Goal: Task Accomplishment & Management: Use online tool/utility

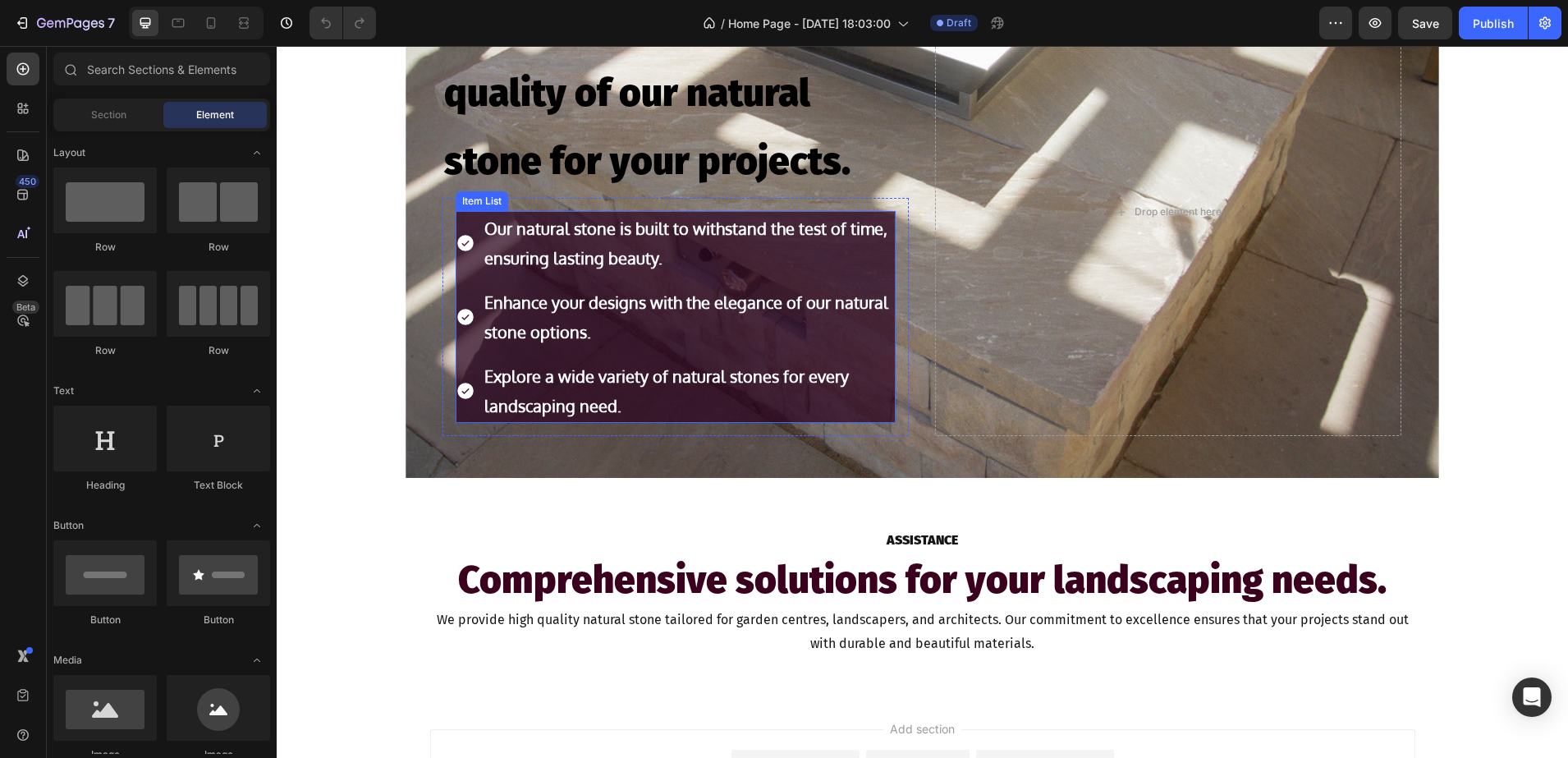
scroll to position [1140, 0]
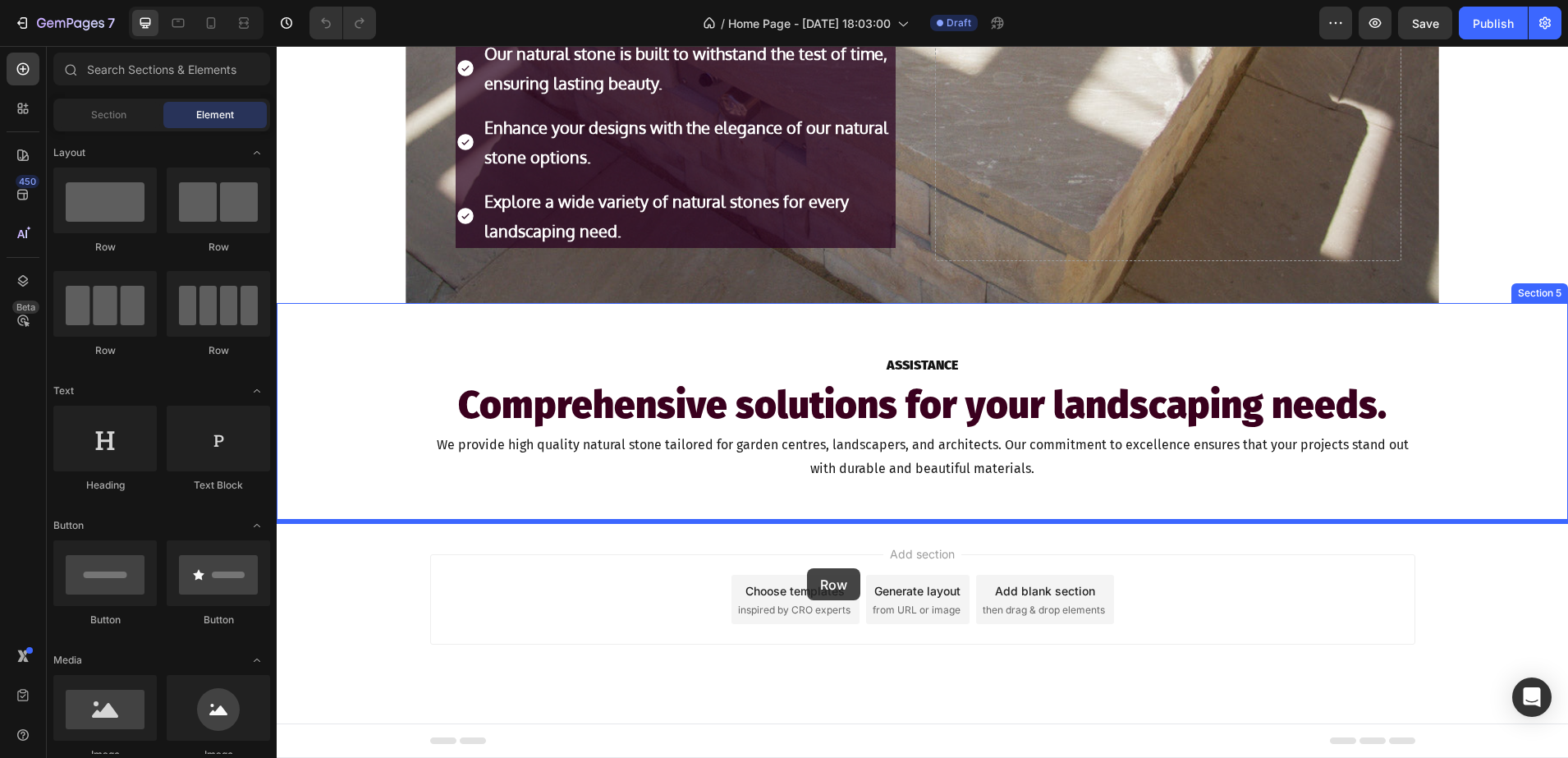
drag, startPoint x: 393, startPoint y: 339, endPoint x: 808, endPoint y: 565, distance: 472.5
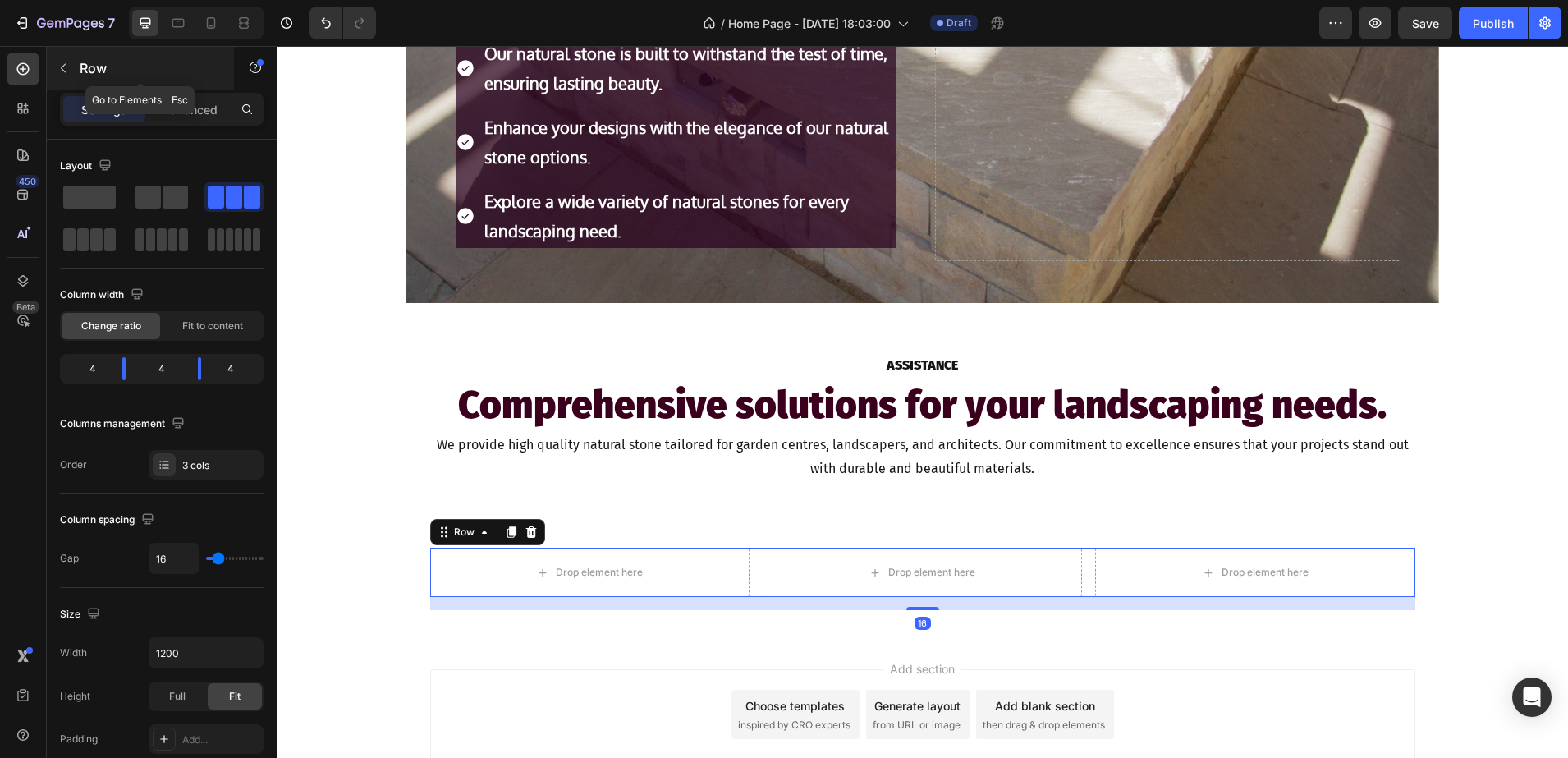
click at [123, 81] on div "Row" at bounding box center [140, 68] width 187 height 43
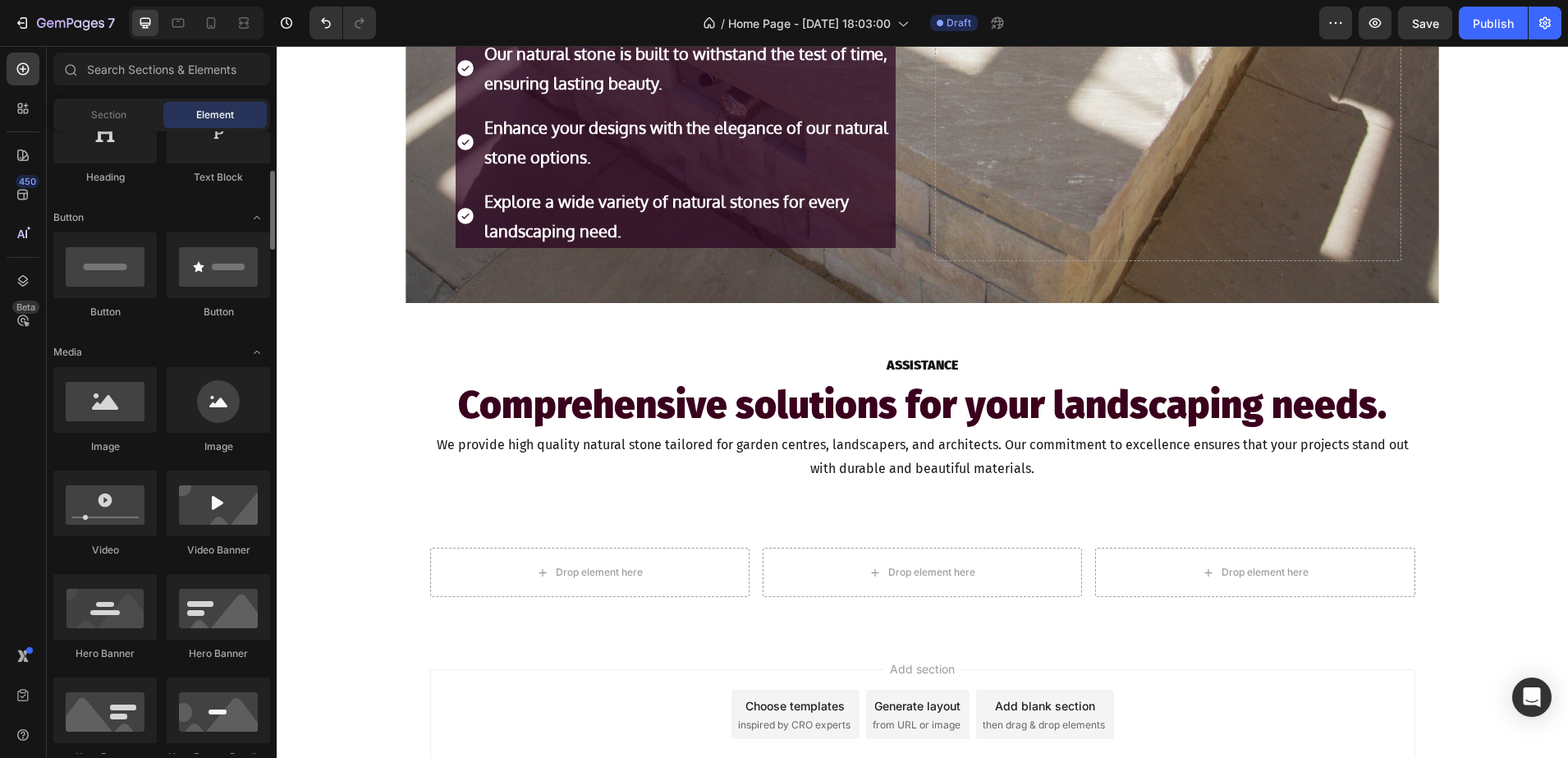
scroll to position [411, 0]
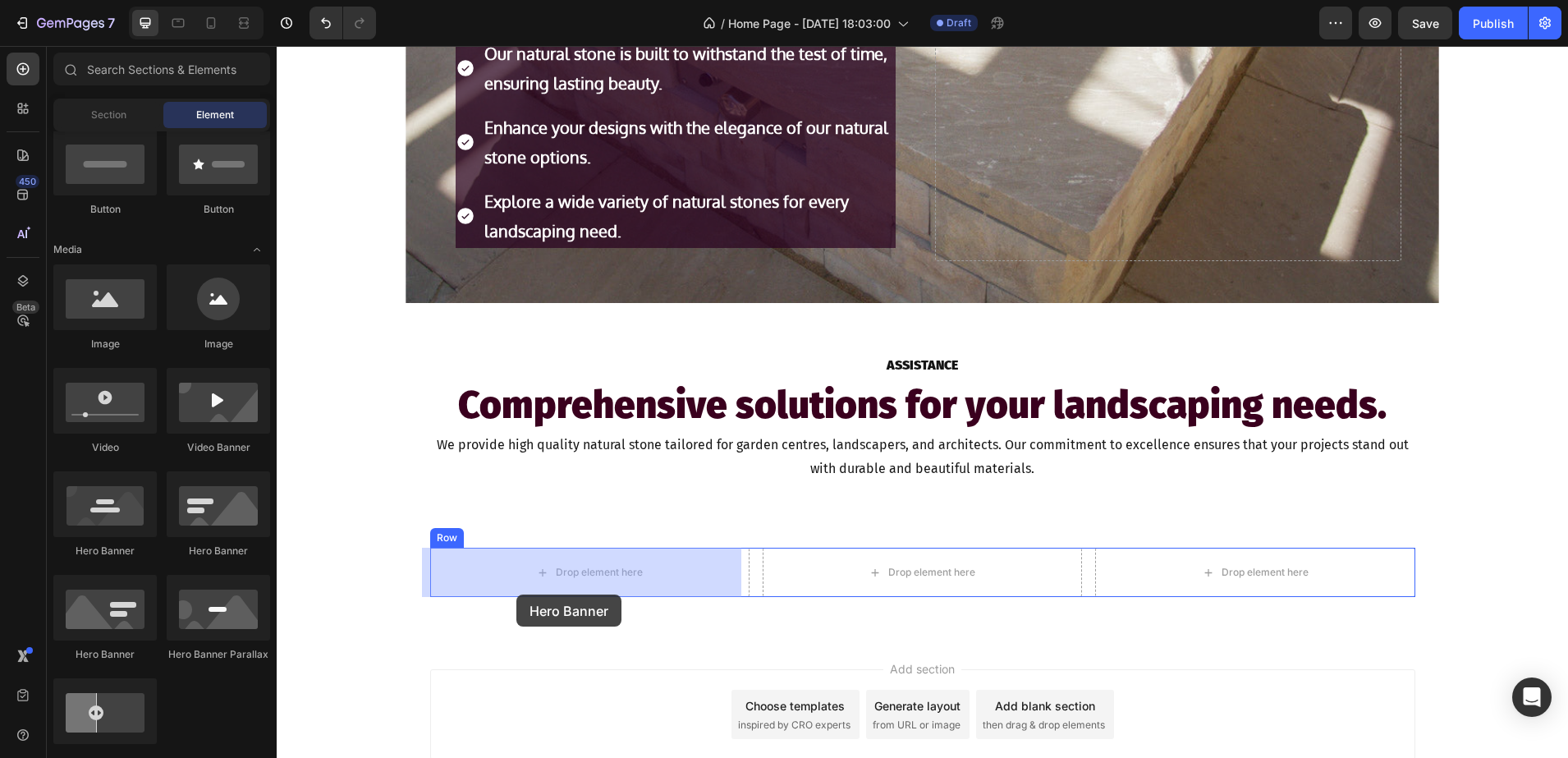
drag, startPoint x: 367, startPoint y: 577, endPoint x: 517, endPoint y: 595, distance: 151.1
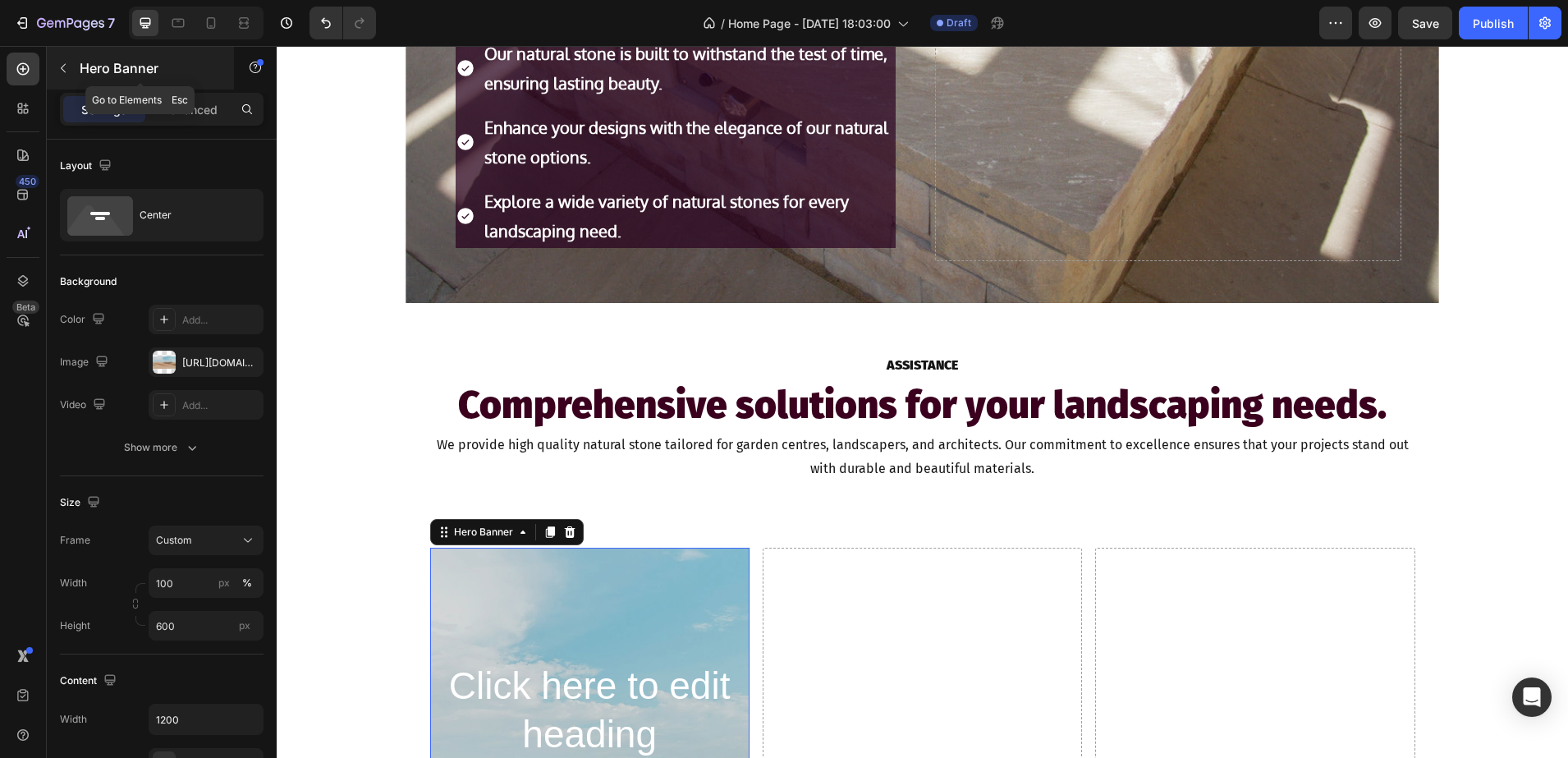
click at [94, 63] on p "Hero Banner" at bounding box center [149, 68] width 139 height 19
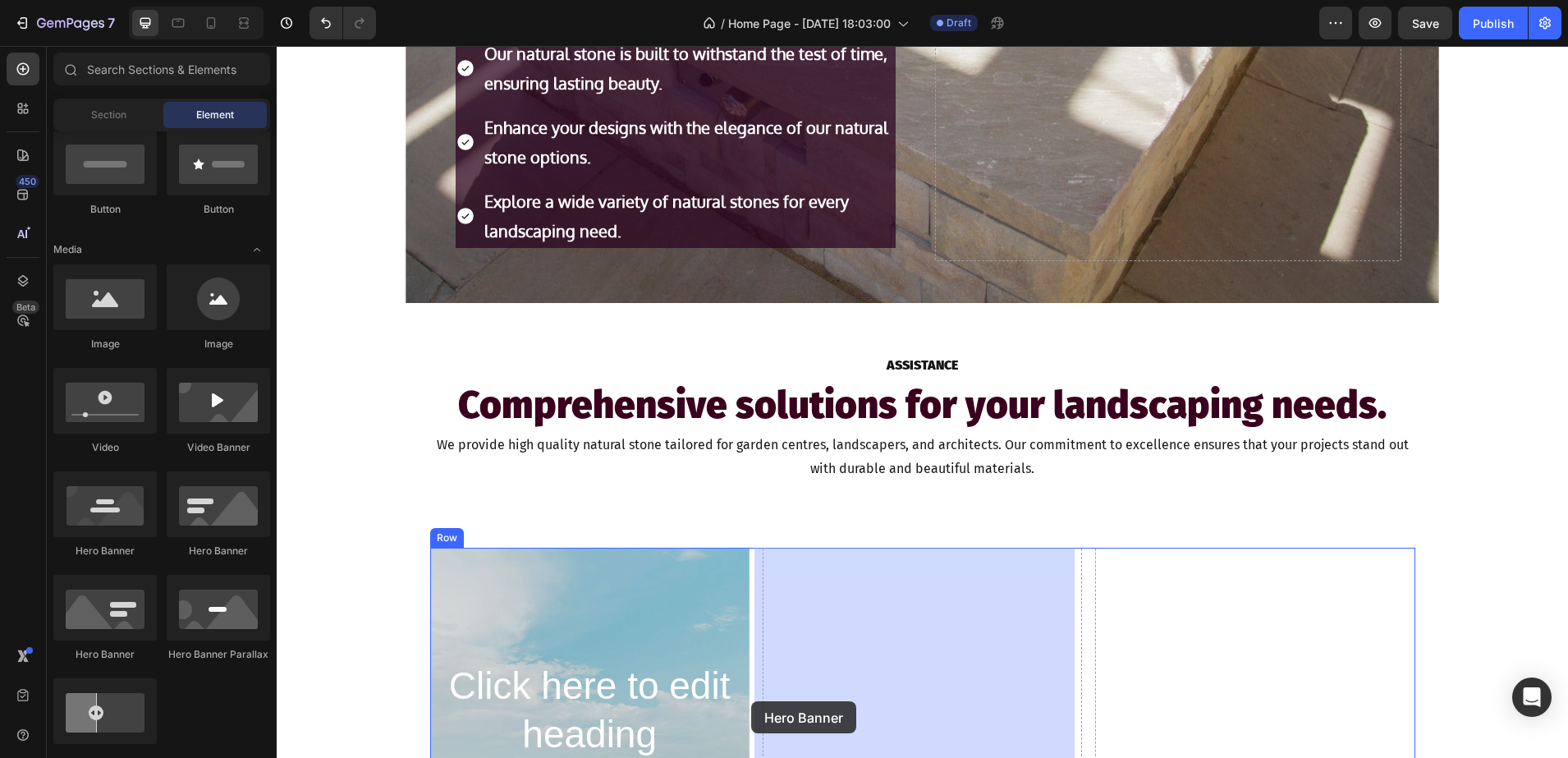
drag, startPoint x: 369, startPoint y: 537, endPoint x: 751, endPoint y: 702, distance: 416.1
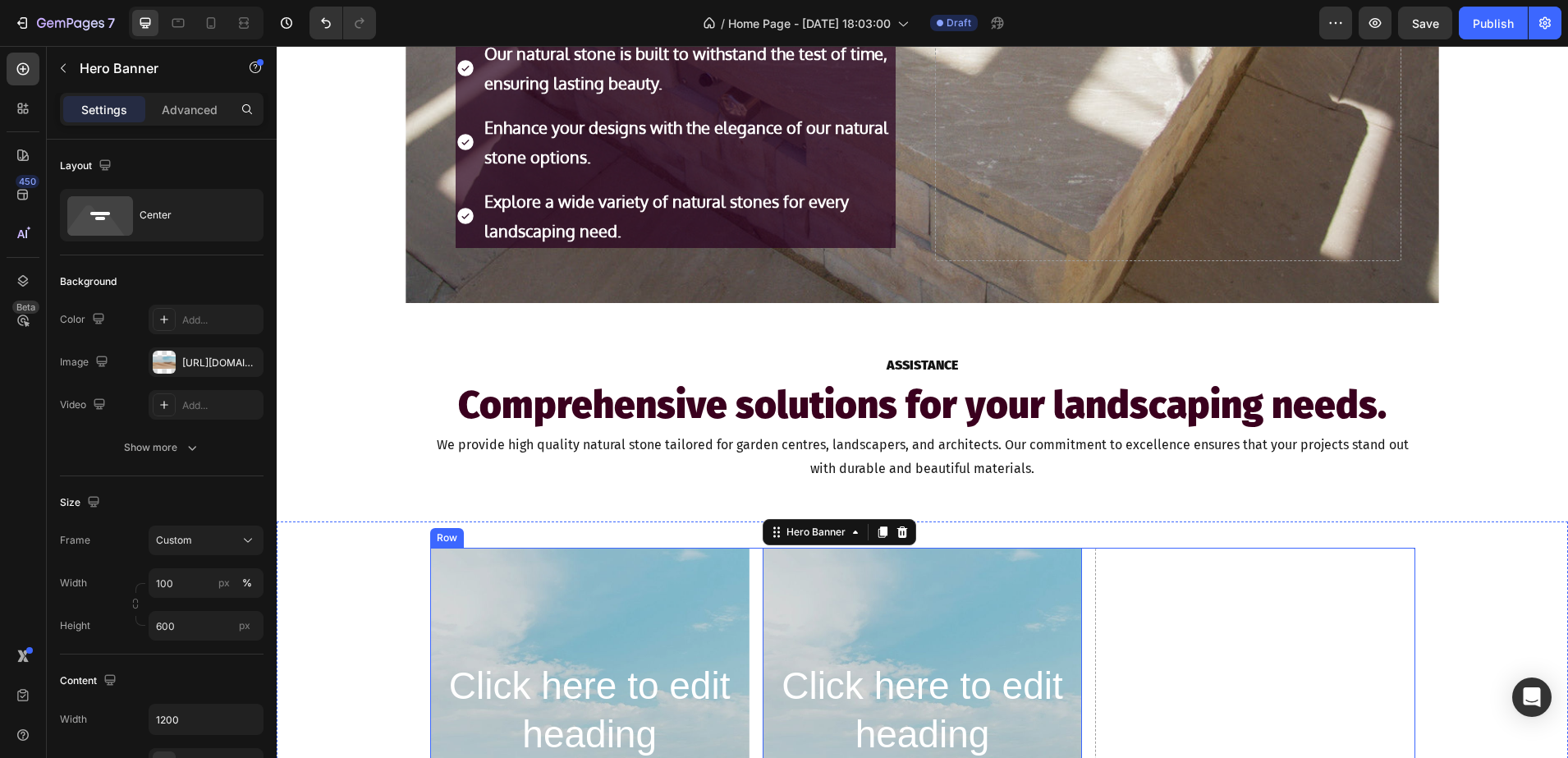
scroll to position [1150, 0]
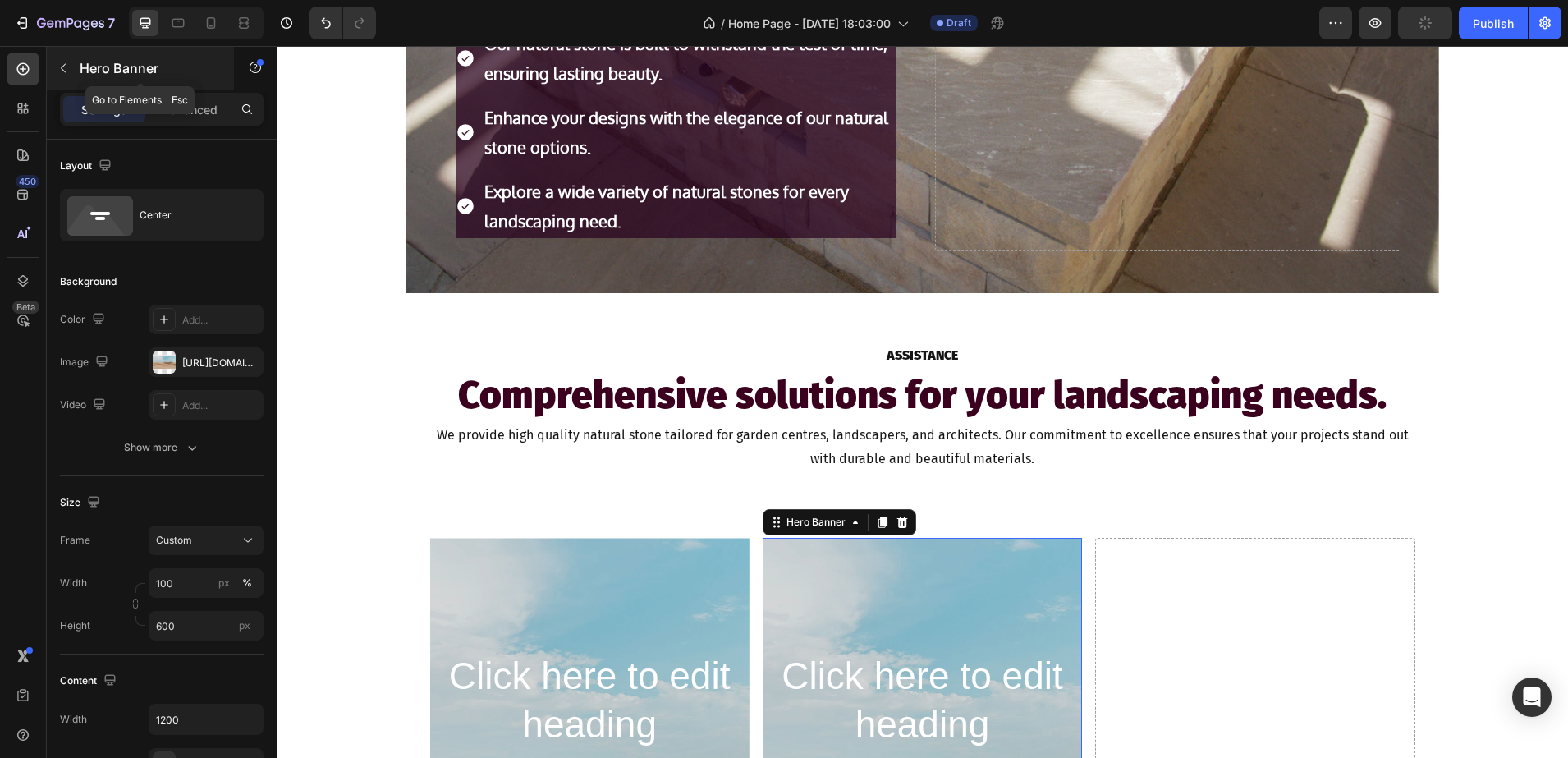
click at [142, 61] on p "Hero Banner" at bounding box center [149, 68] width 139 height 19
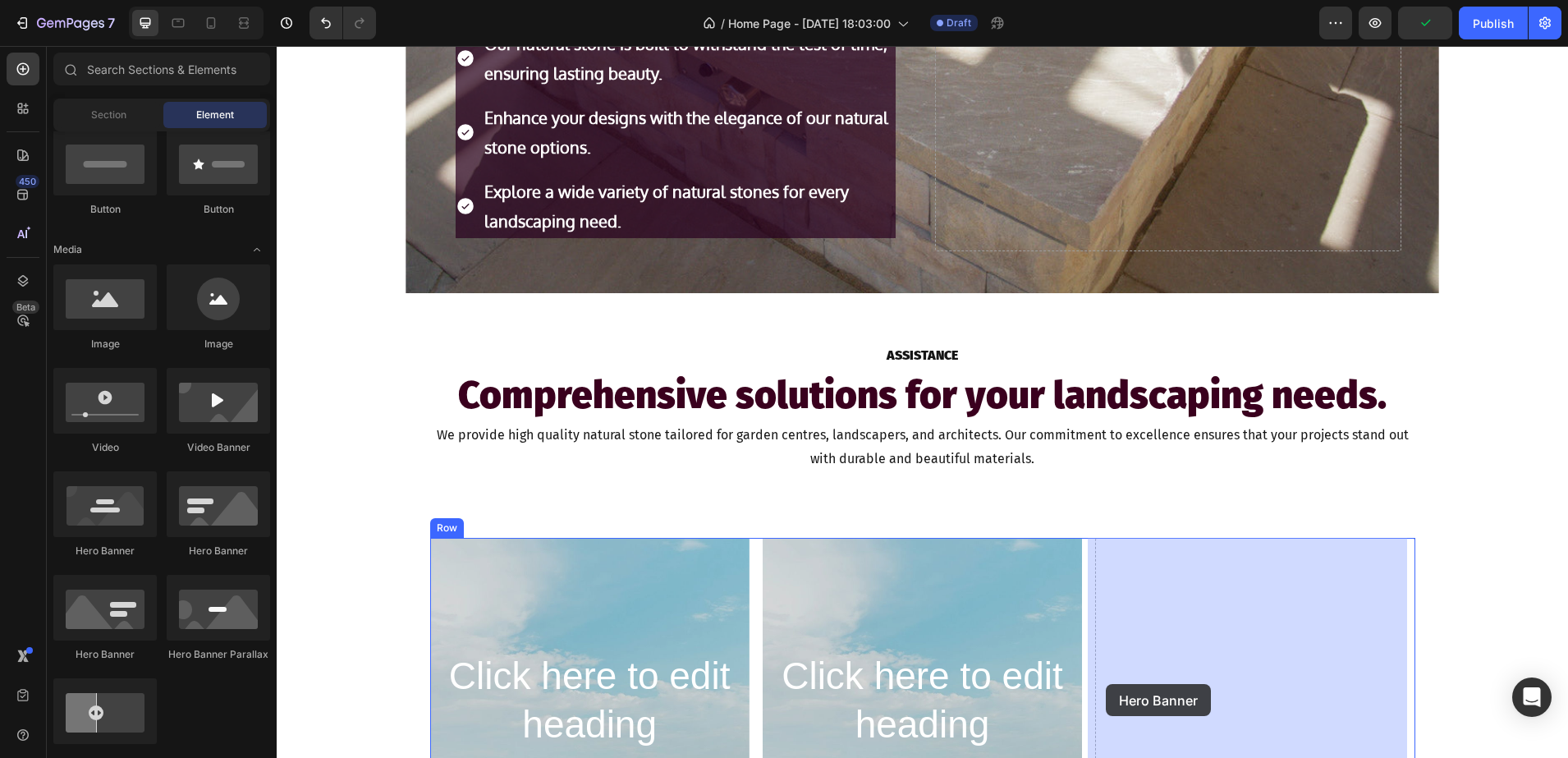
drag, startPoint x: 372, startPoint y: 582, endPoint x: 1106, endPoint y: 684, distance: 741.1
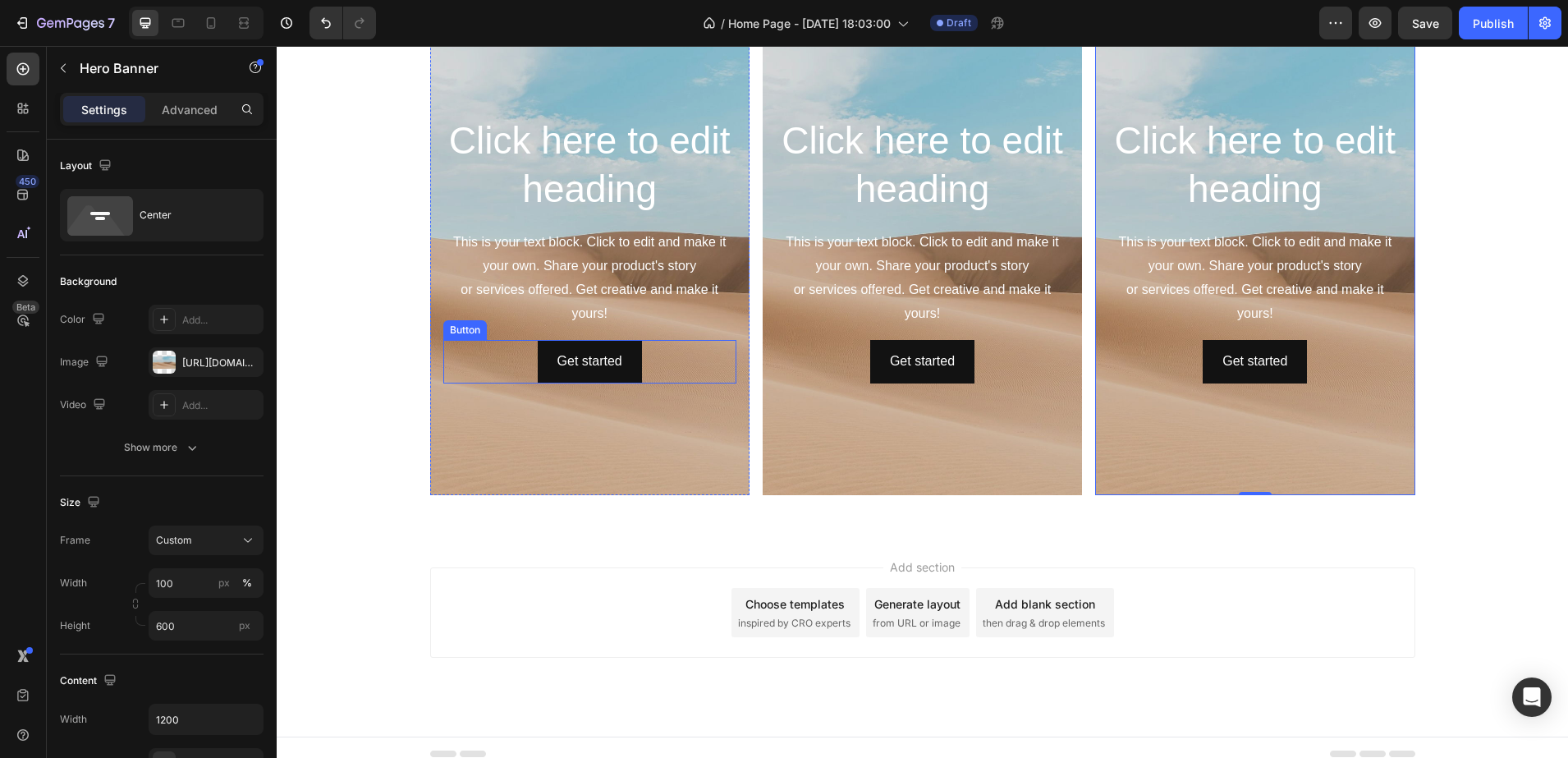
scroll to position [1596, 0]
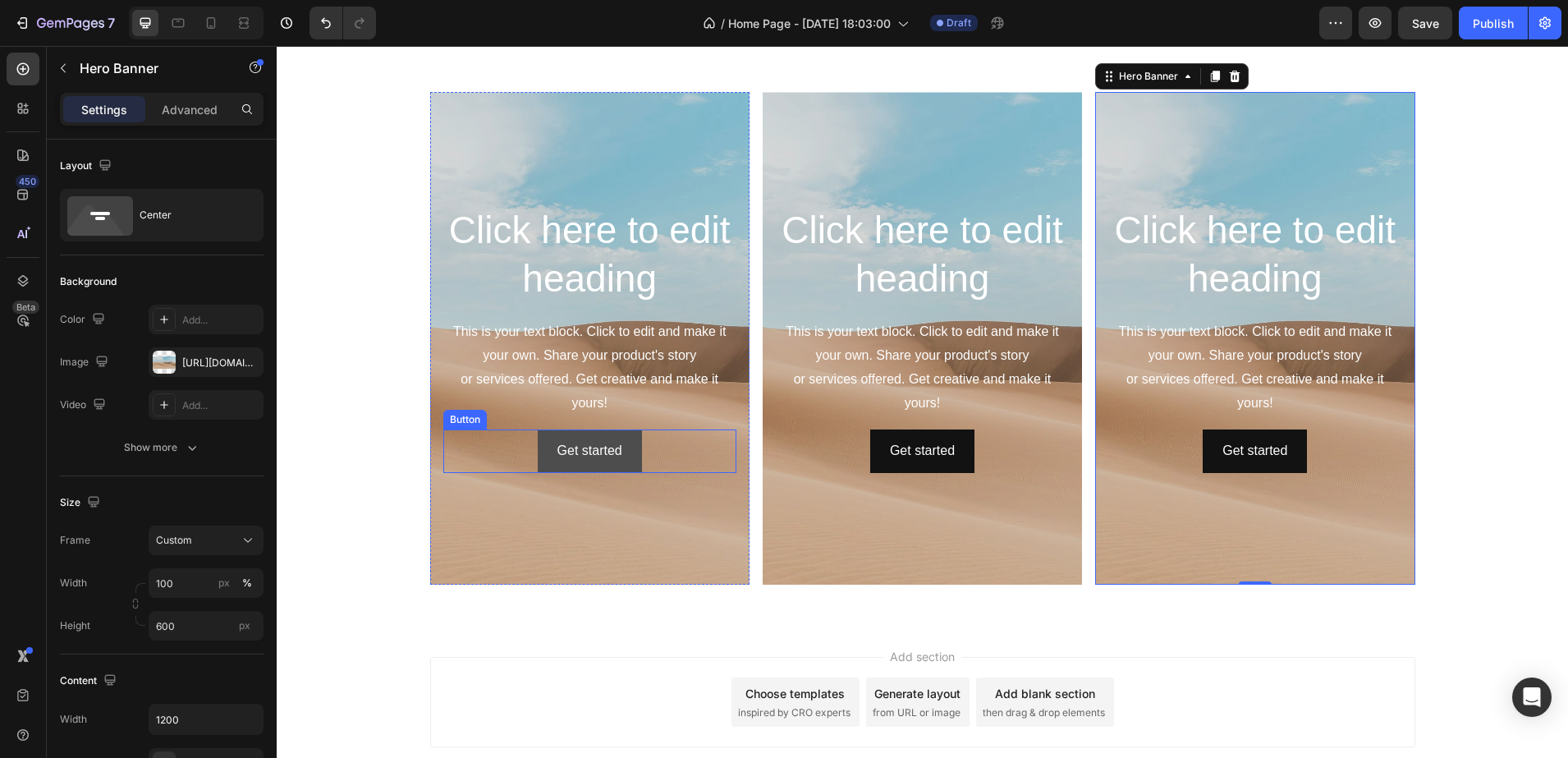
click at [627, 447] on button "Get started" at bounding box center [589, 451] width 104 height 44
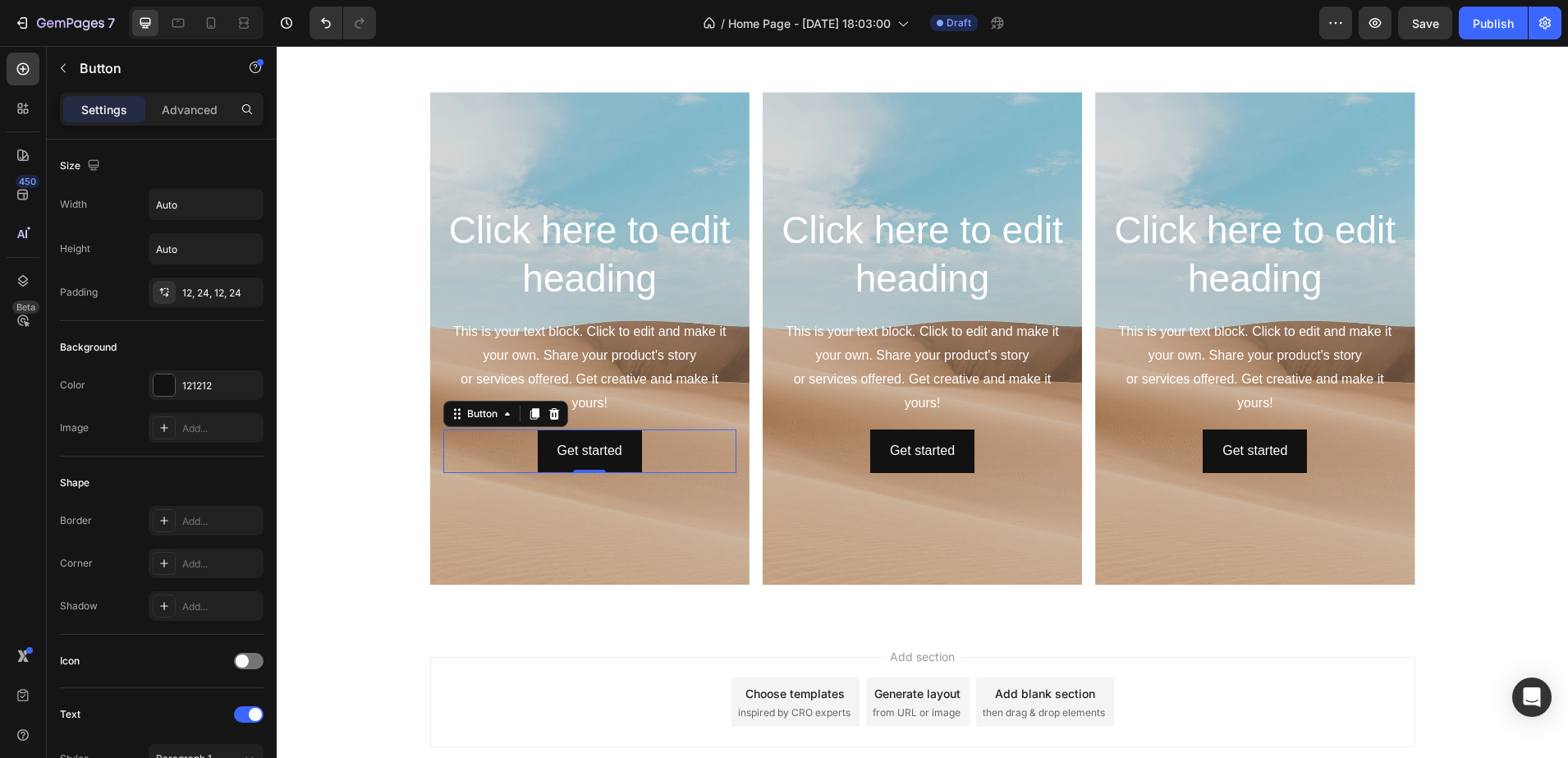
click at [551, 414] on icon at bounding box center [554, 415] width 14 height 14
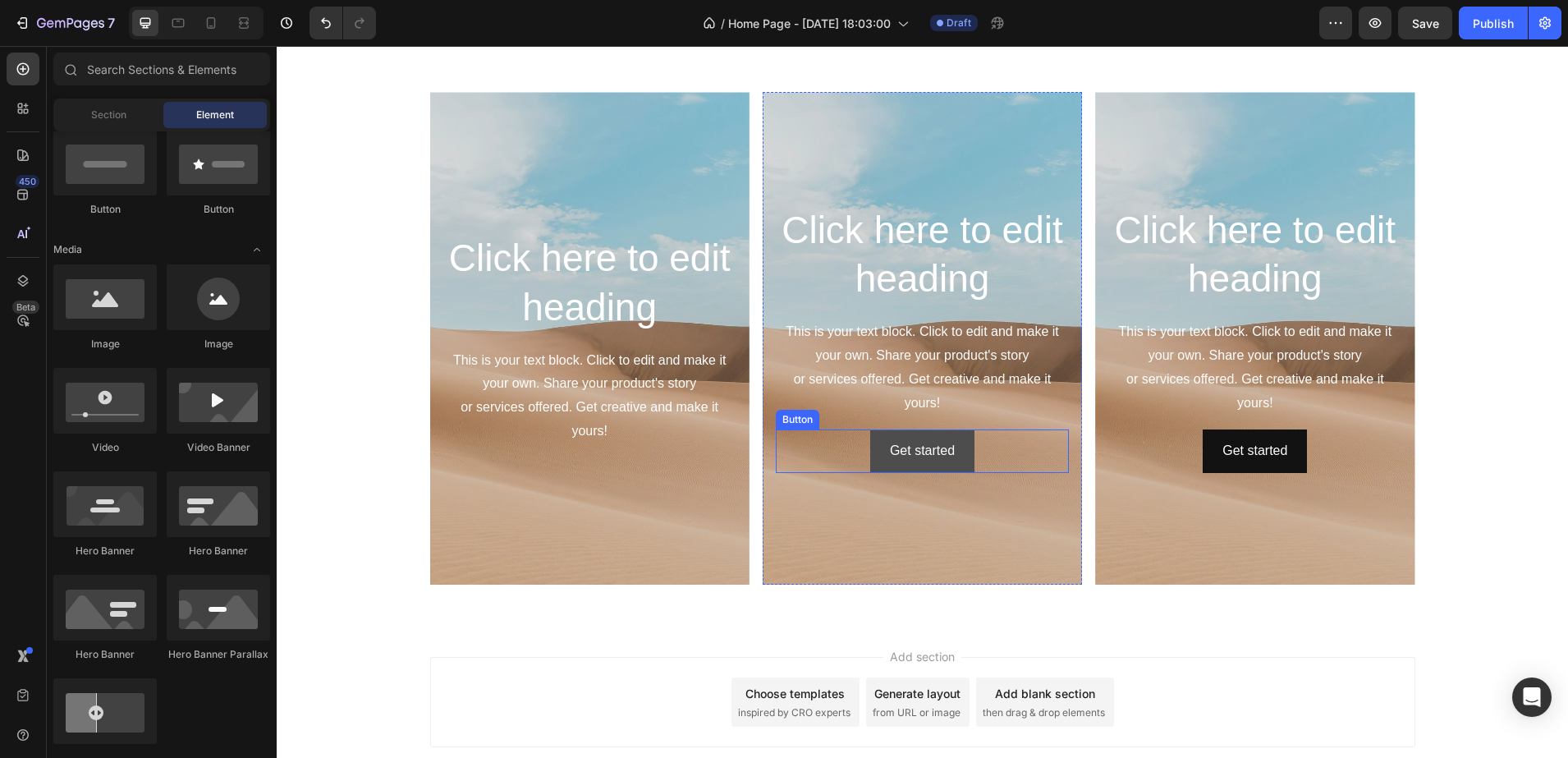
click at [870, 457] on button "Get started" at bounding box center [921, 451] width 104 height 44
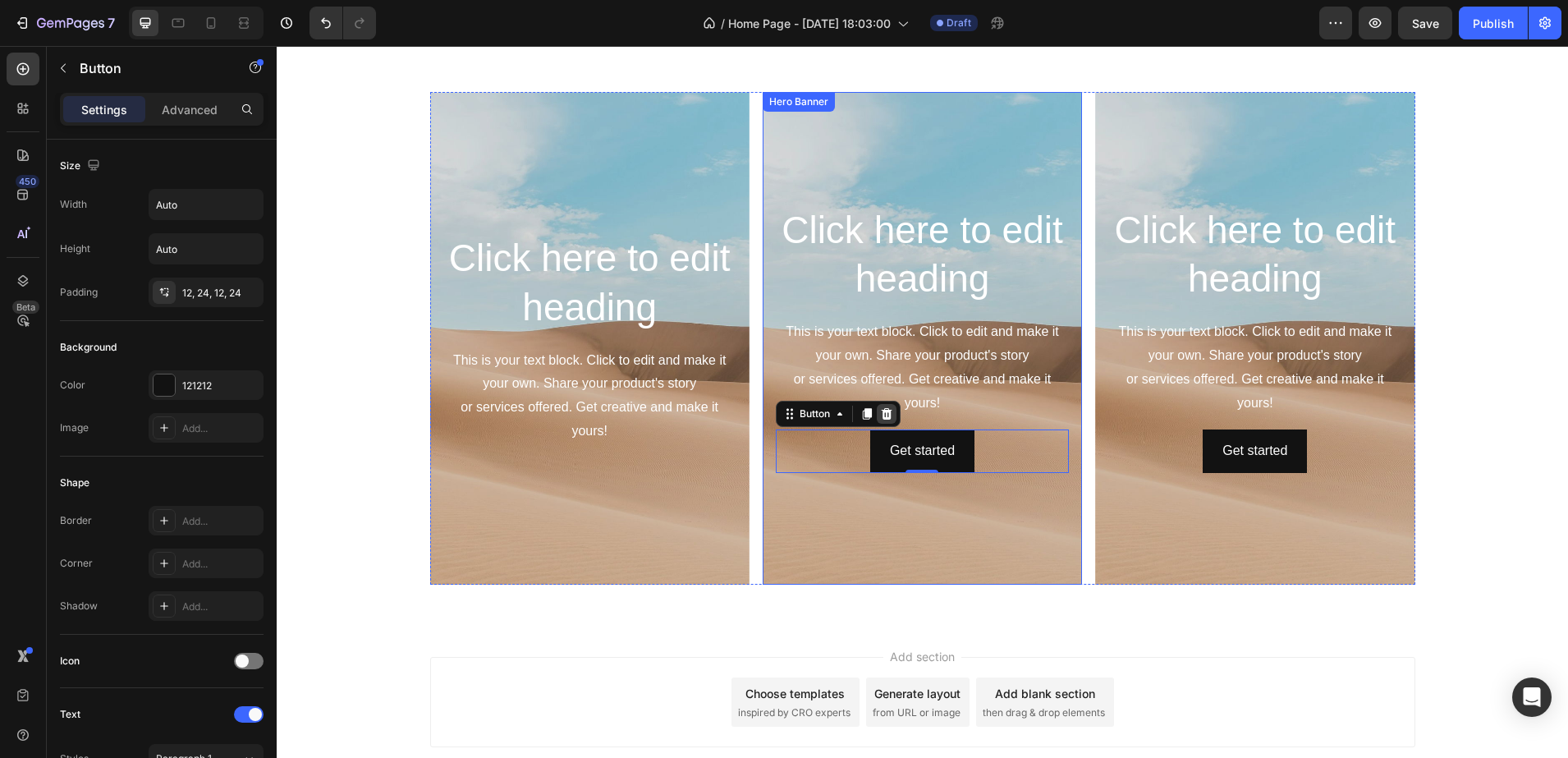
click at [882, 411] on icon at bounding box center [885, 414] width 11 height 12
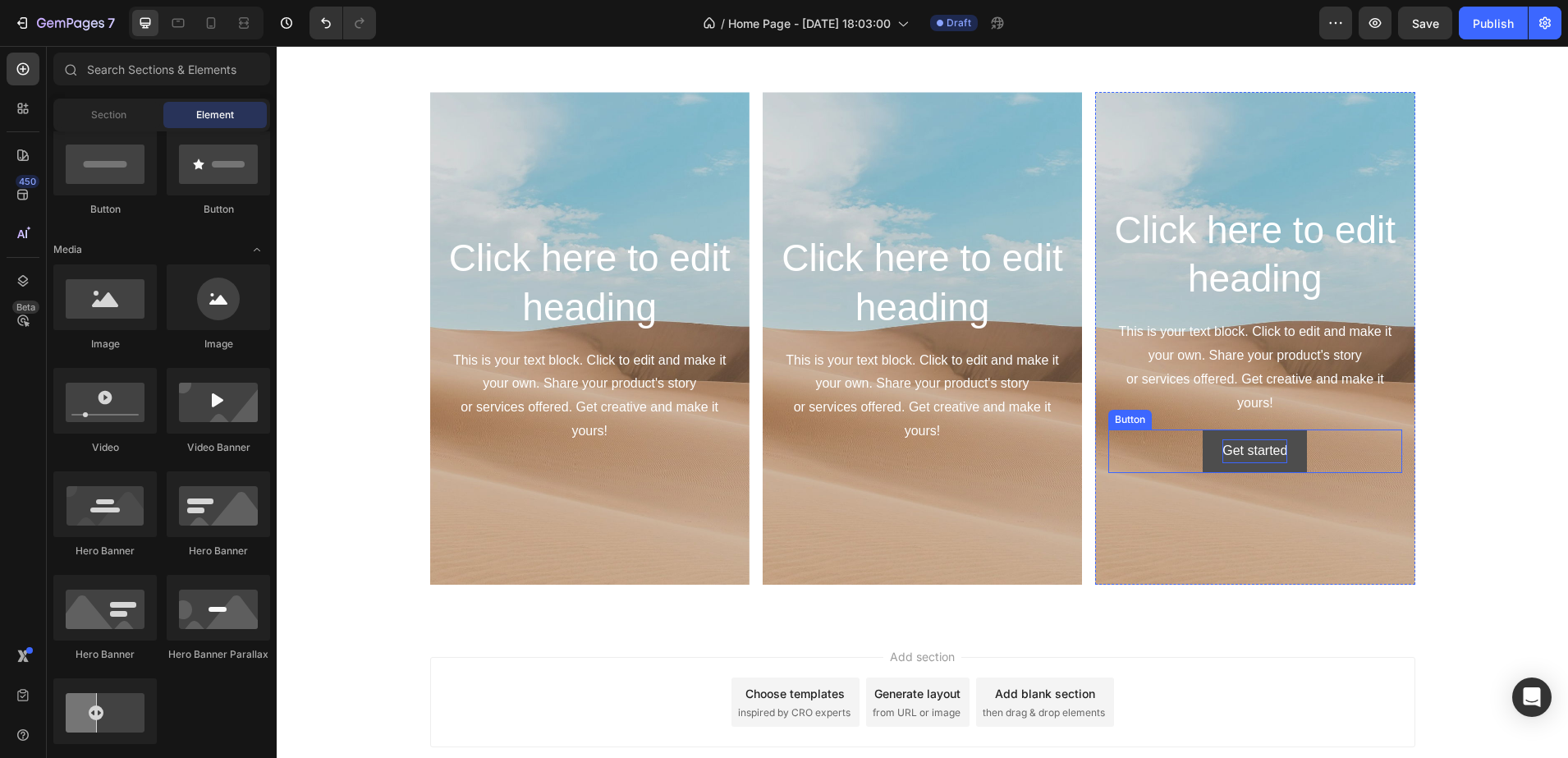
click at [1227, 452] on div "Get started" at bounding box center [1254, 451] width 65 height 23
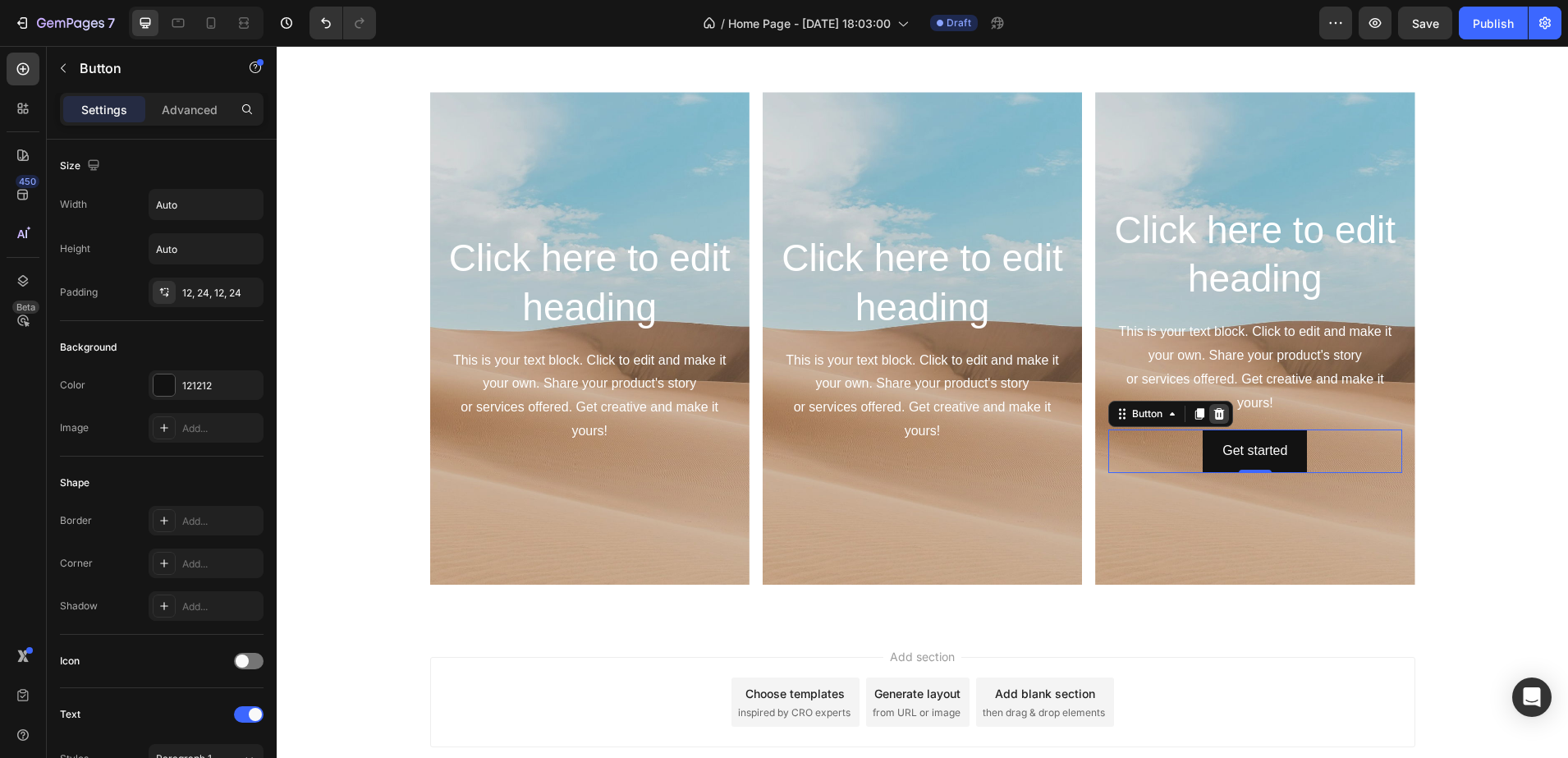
click at [1215, 413] on icon at bounding box center [1219, 414] width 11 height 12
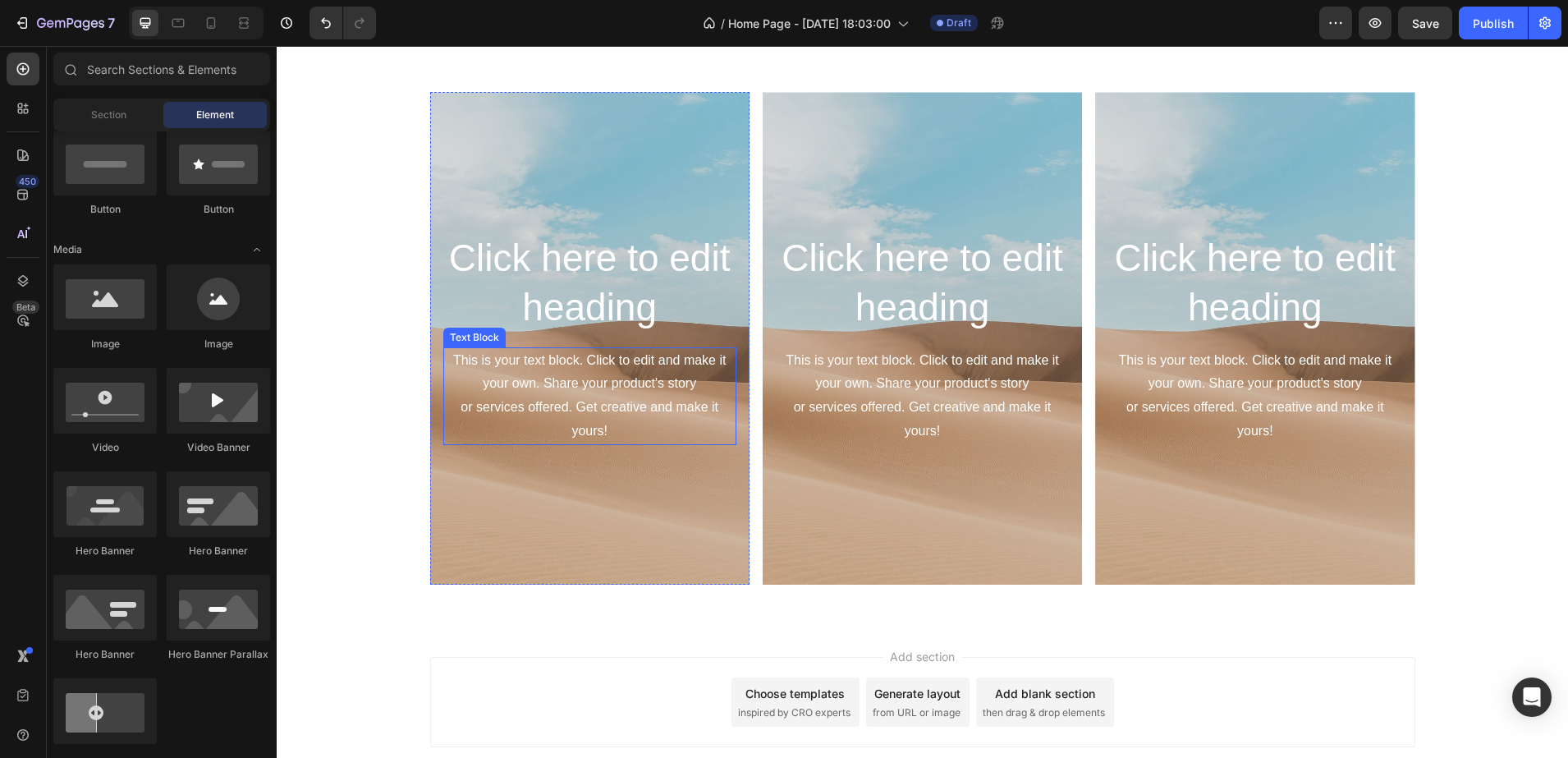
click at [588, 355] on div "This is your text block. Click to edit and make it your own. Share your product…" at bounding box center [589, 396] width 293 height 97
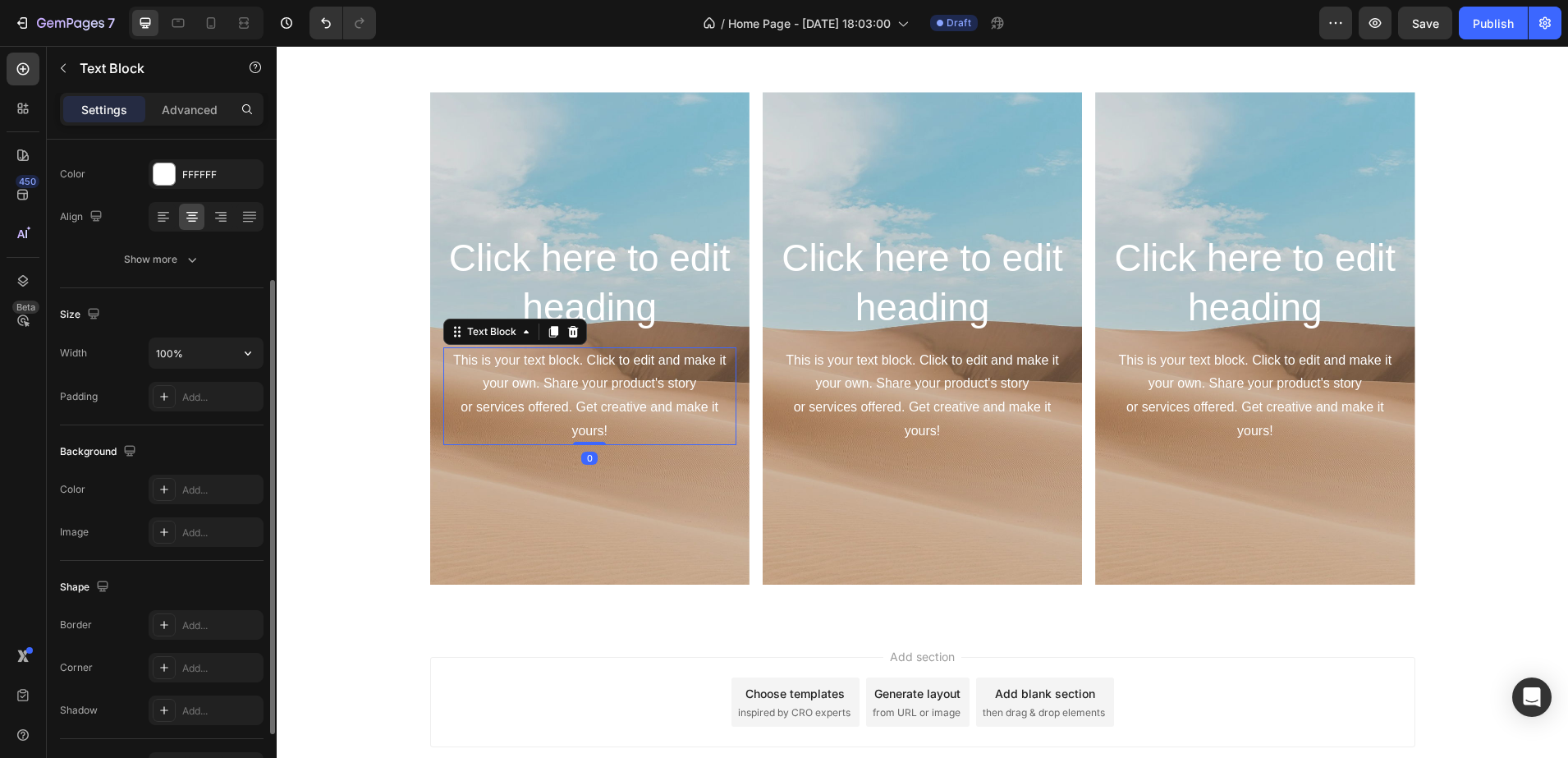
scroll to position [307, 0]
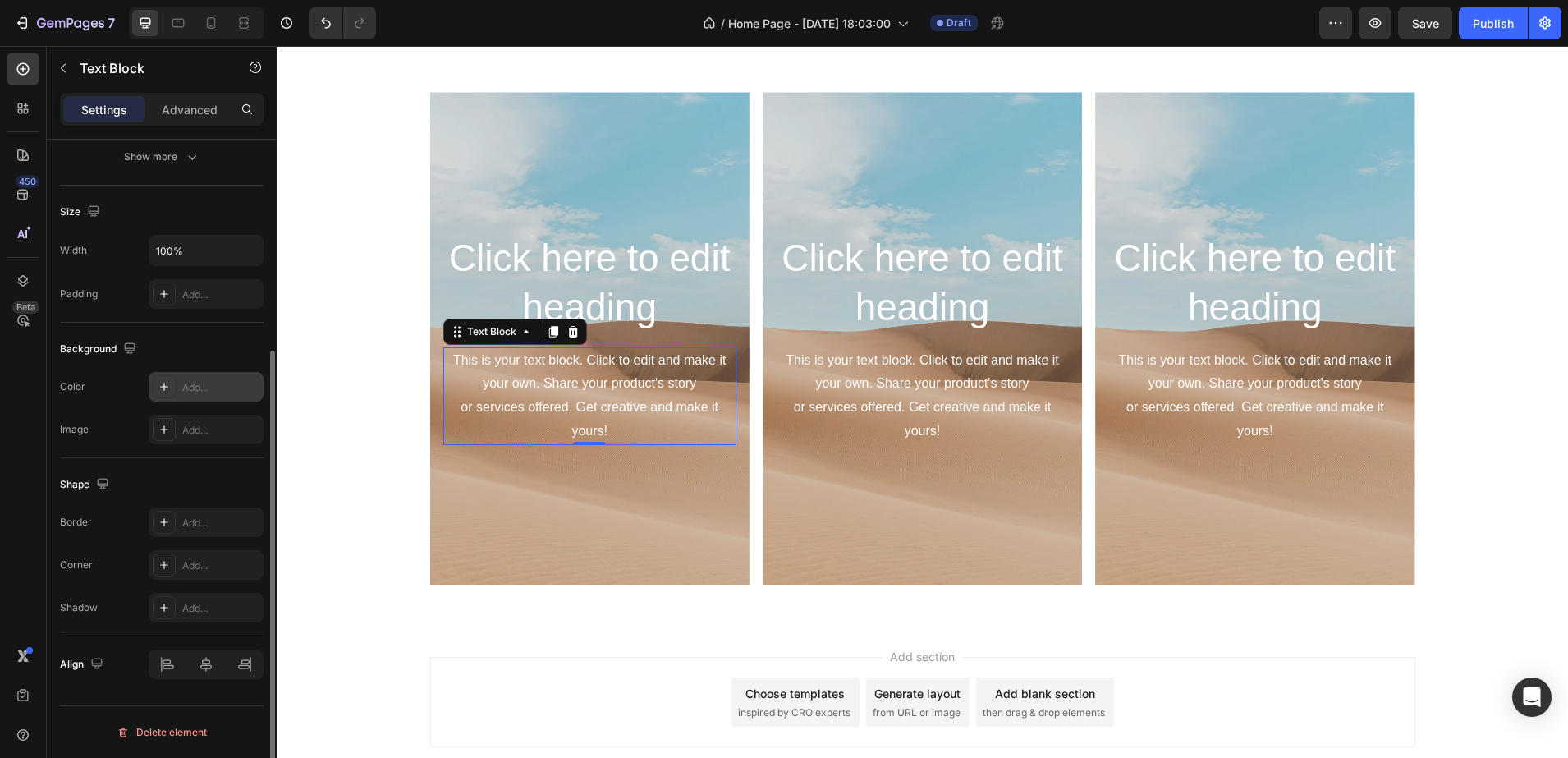
click at [159, 381] on icon at bounding box center [164, 387] width 14 height 14
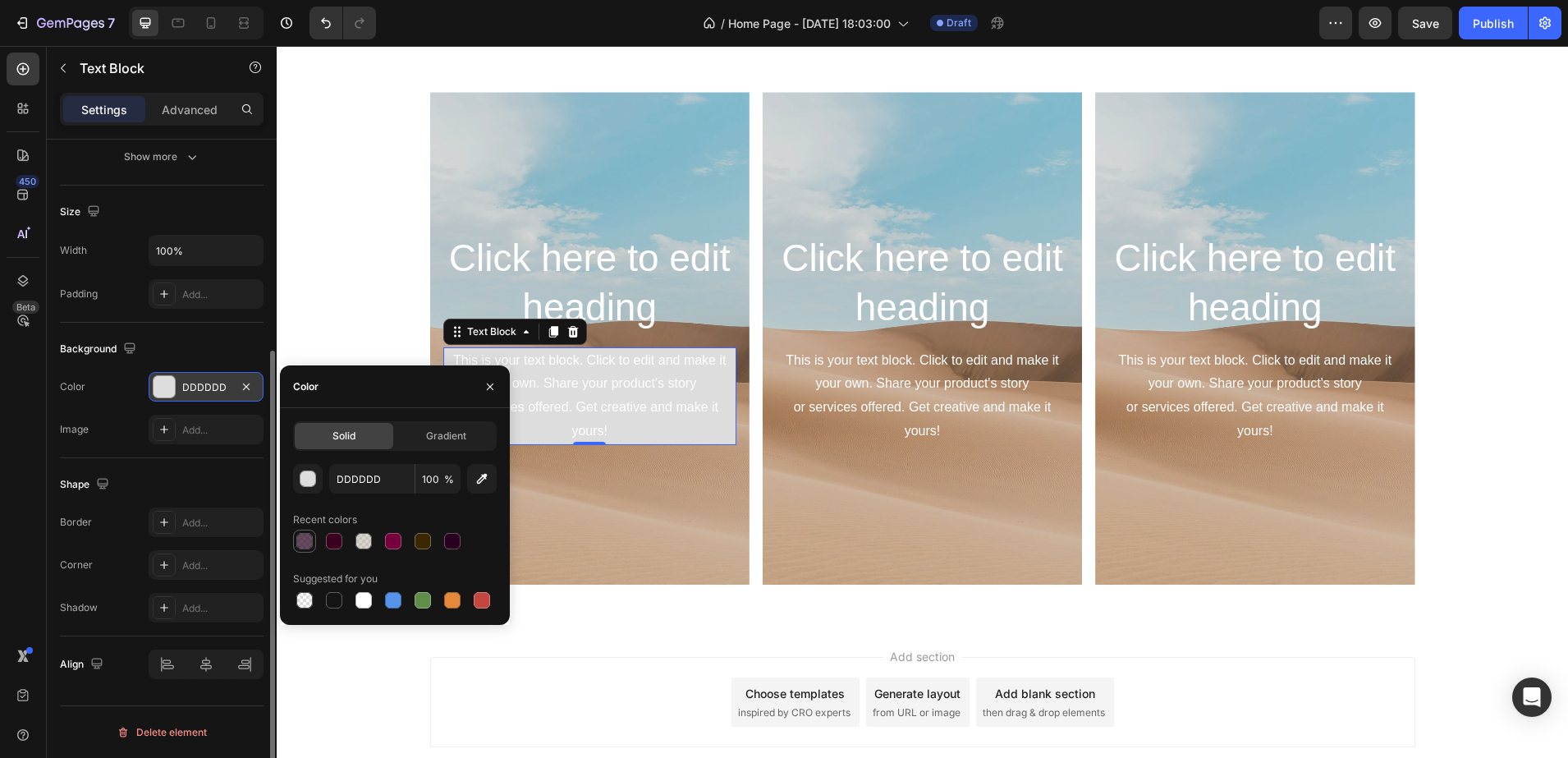
click at [303, 549] on div at bounding box center [304, 541] width 19 height 19
type input "29001F"
type input "70"
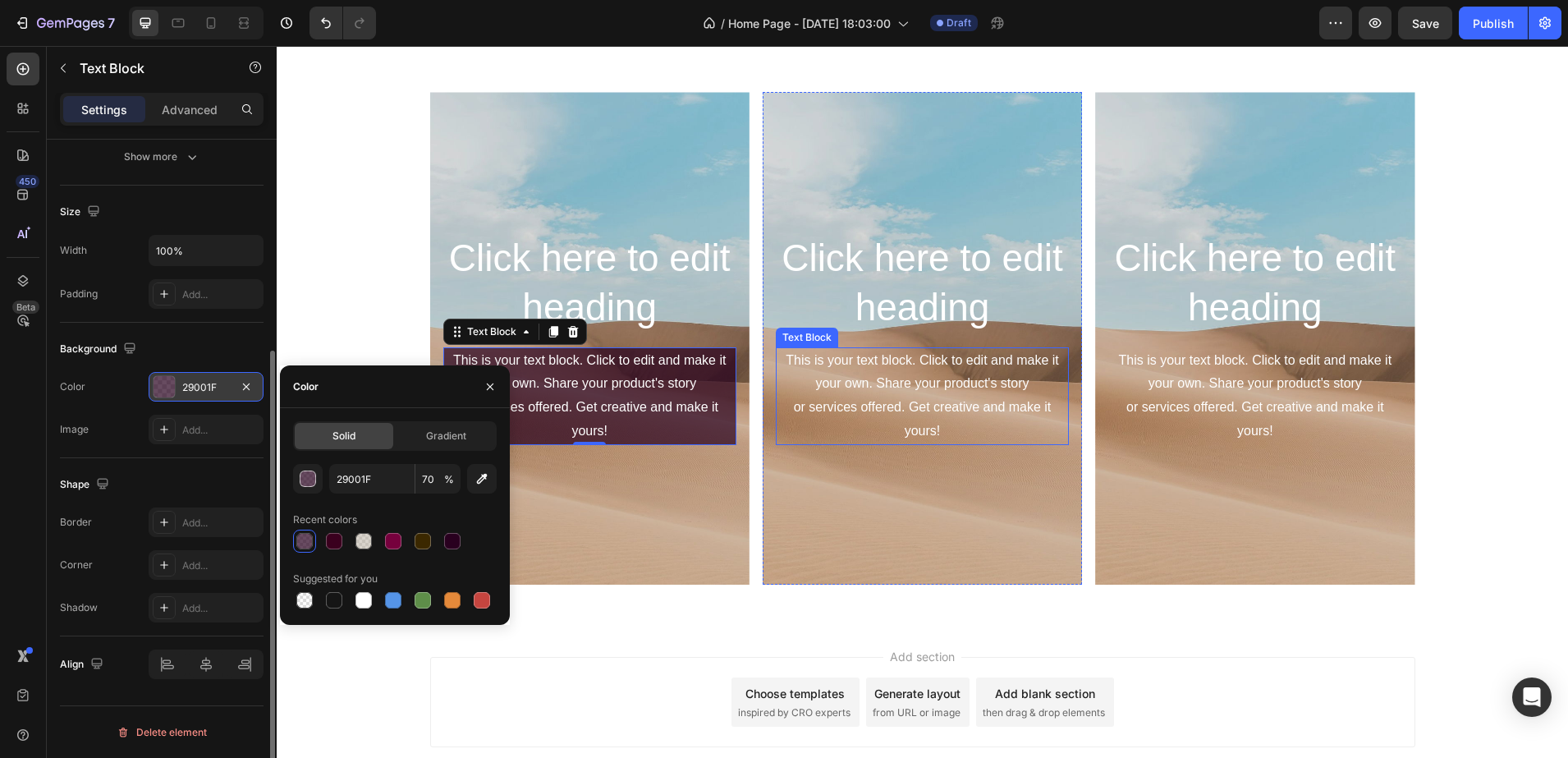
click at [895, 403] on div "This is your text block. Click to edit and make it your own. Share your product…" at bounding box center [921, 396] width 293 height 97
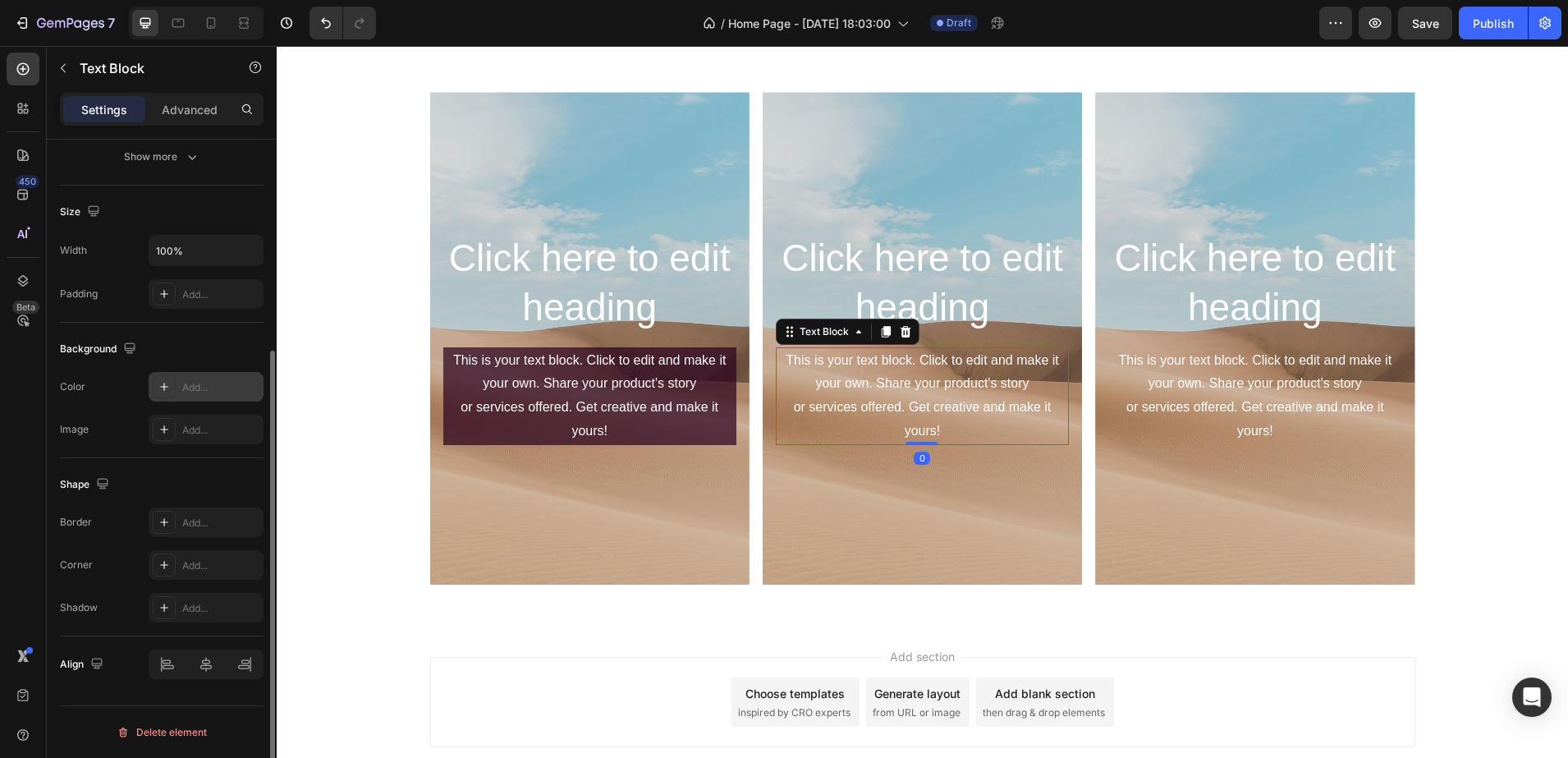
click at [162, 387] on icon at bounding box center [164, 387] width 14 height 14
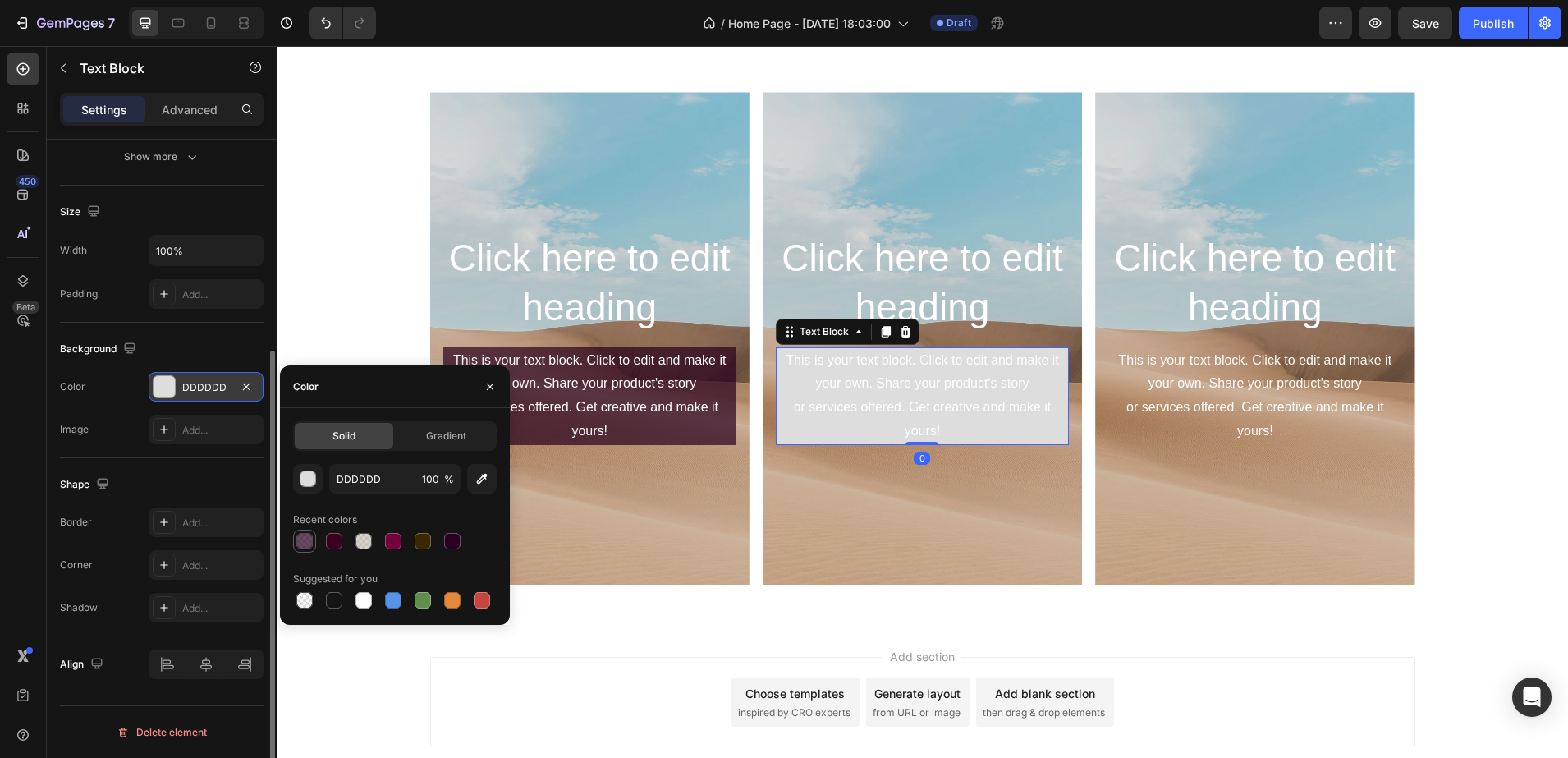
click at [312, 536] on div at bounding box center [304, 541] width 17 height 17
type input "29001F"
type input "70"
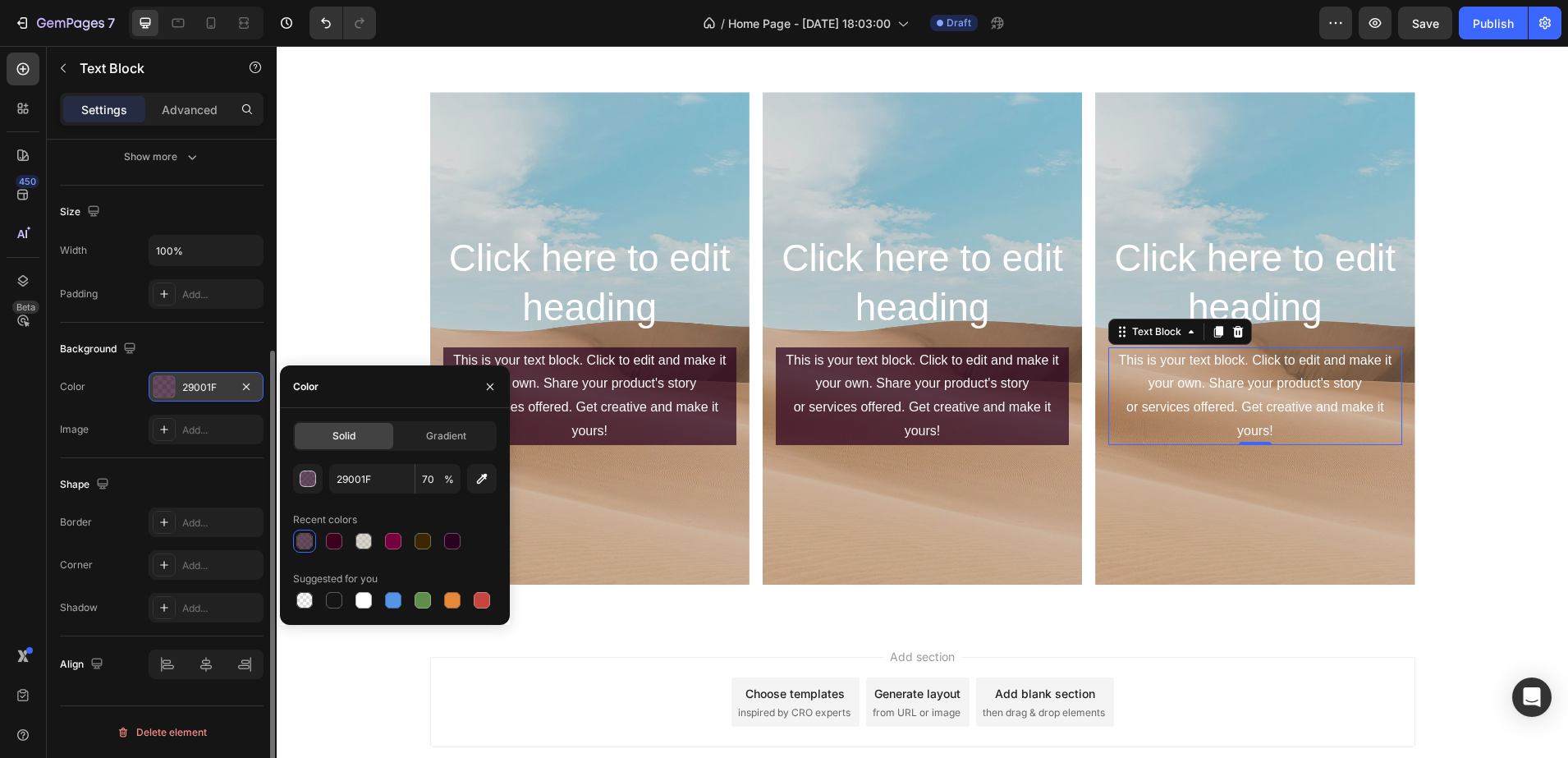
click at [1175, 415] on div "This is your text block. Click to edit and make it your own. Share your product…" at bounding box center [1254, 396] width 293 height 97
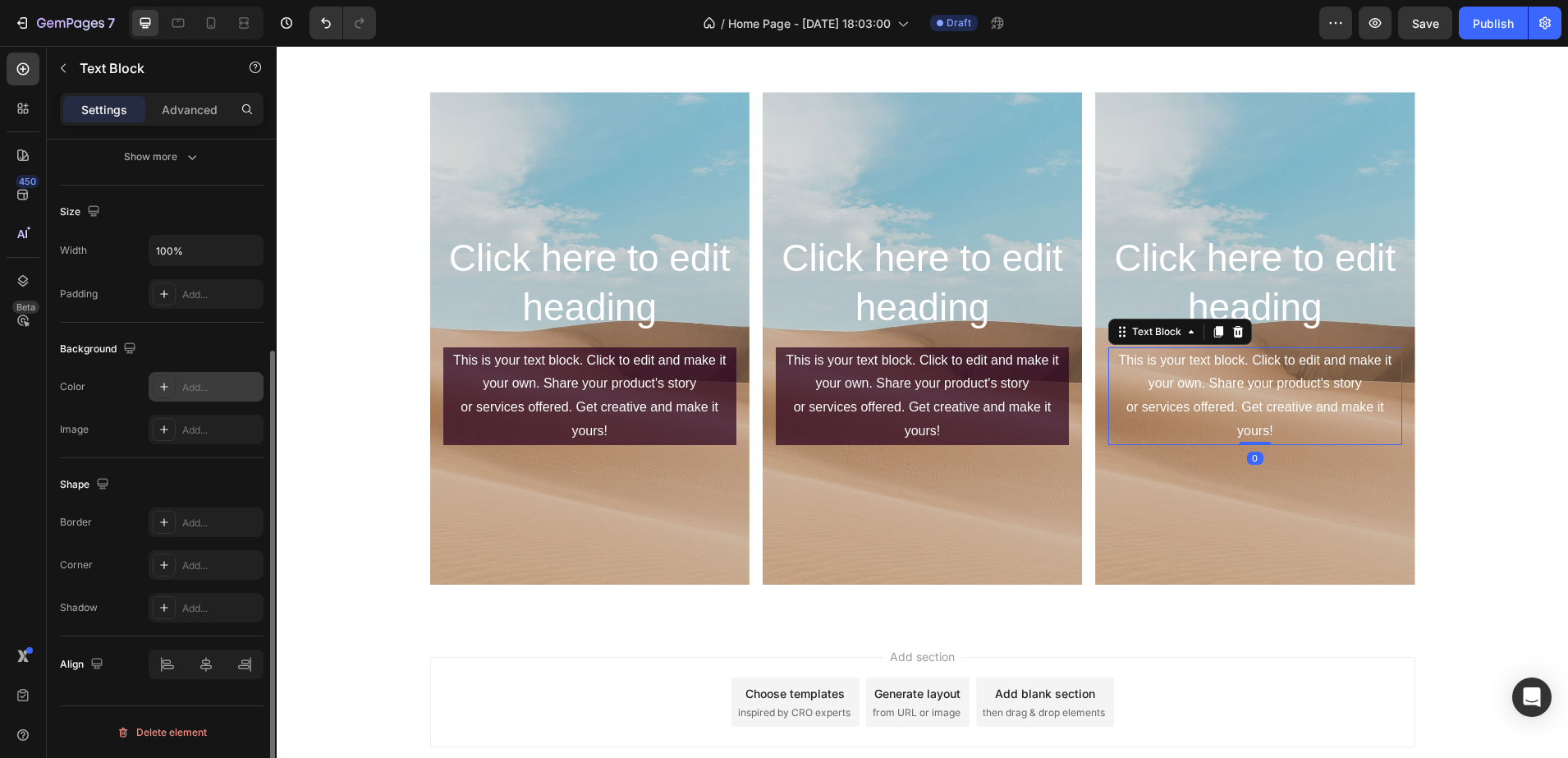
click at [155, 384] on div at bounding box center [164, 387] width 23 height 23
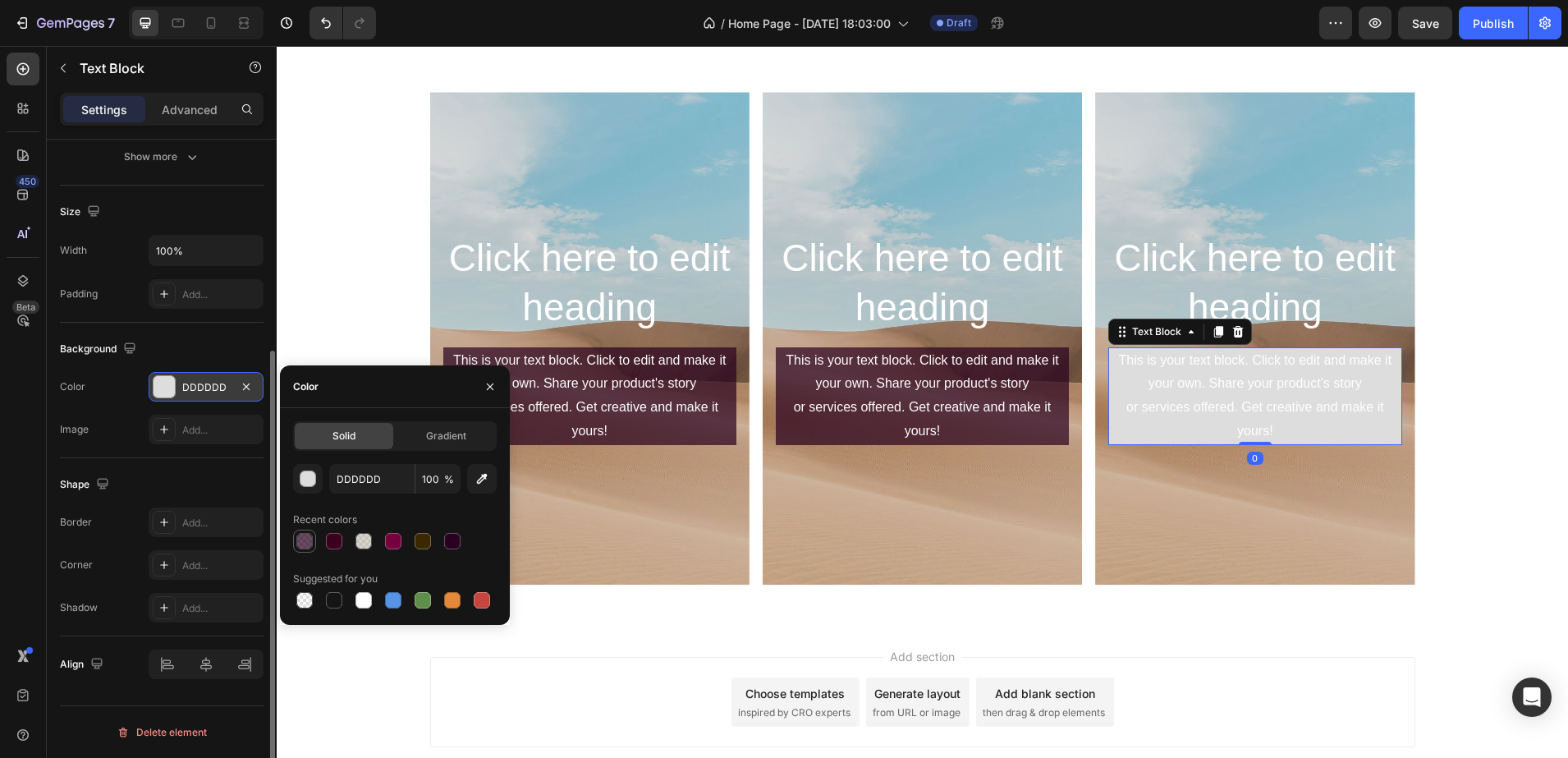
click at [302, 544] on div at bounding box center [304, 541] width 17 height 17
type input "29001F"
type input "70"
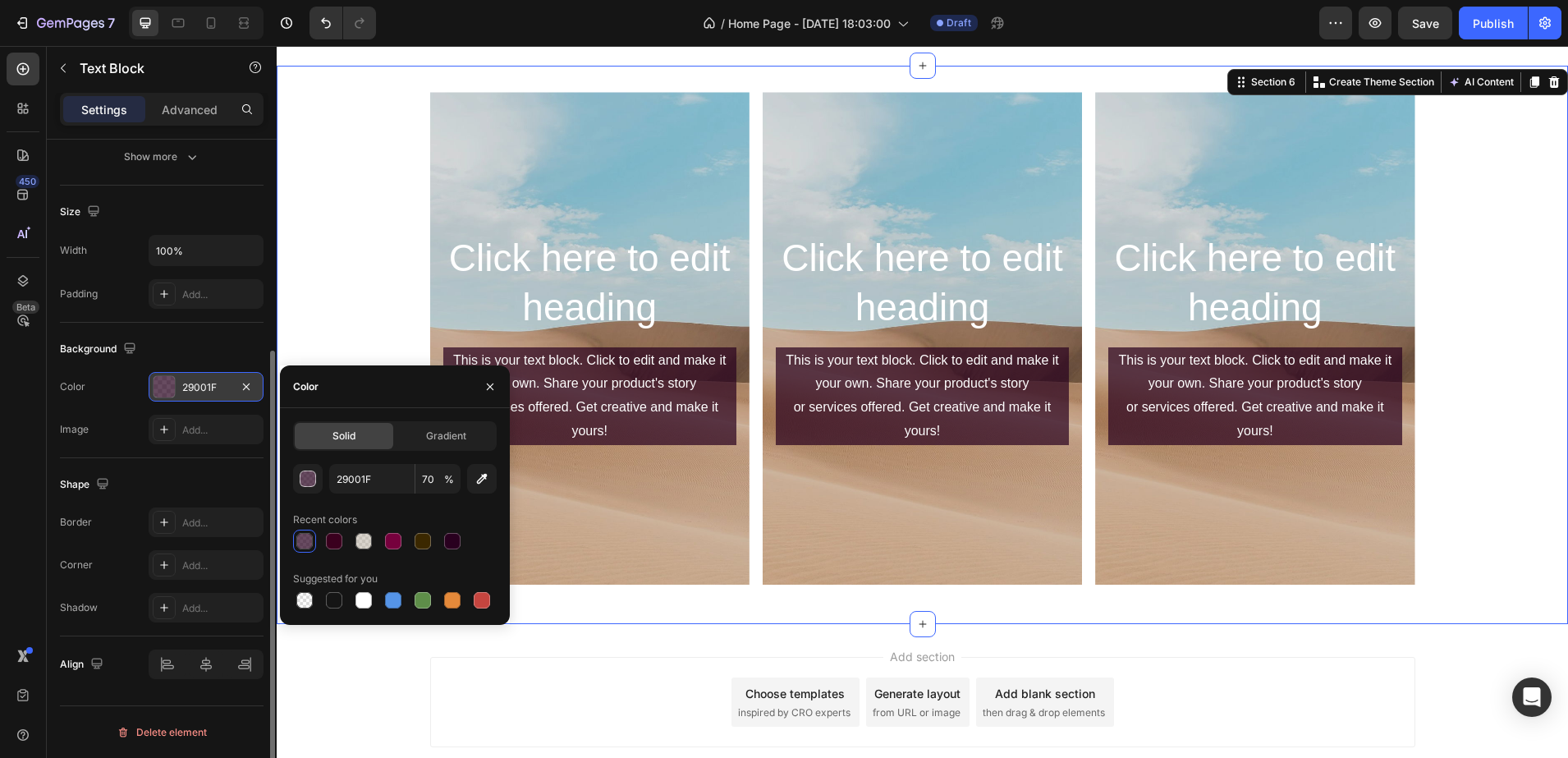
click at [376, 271] on div "Click here to edit heading Heading This is your text block. Click to edit and m…" at bounding box center [921, 345] width 1291 height 506
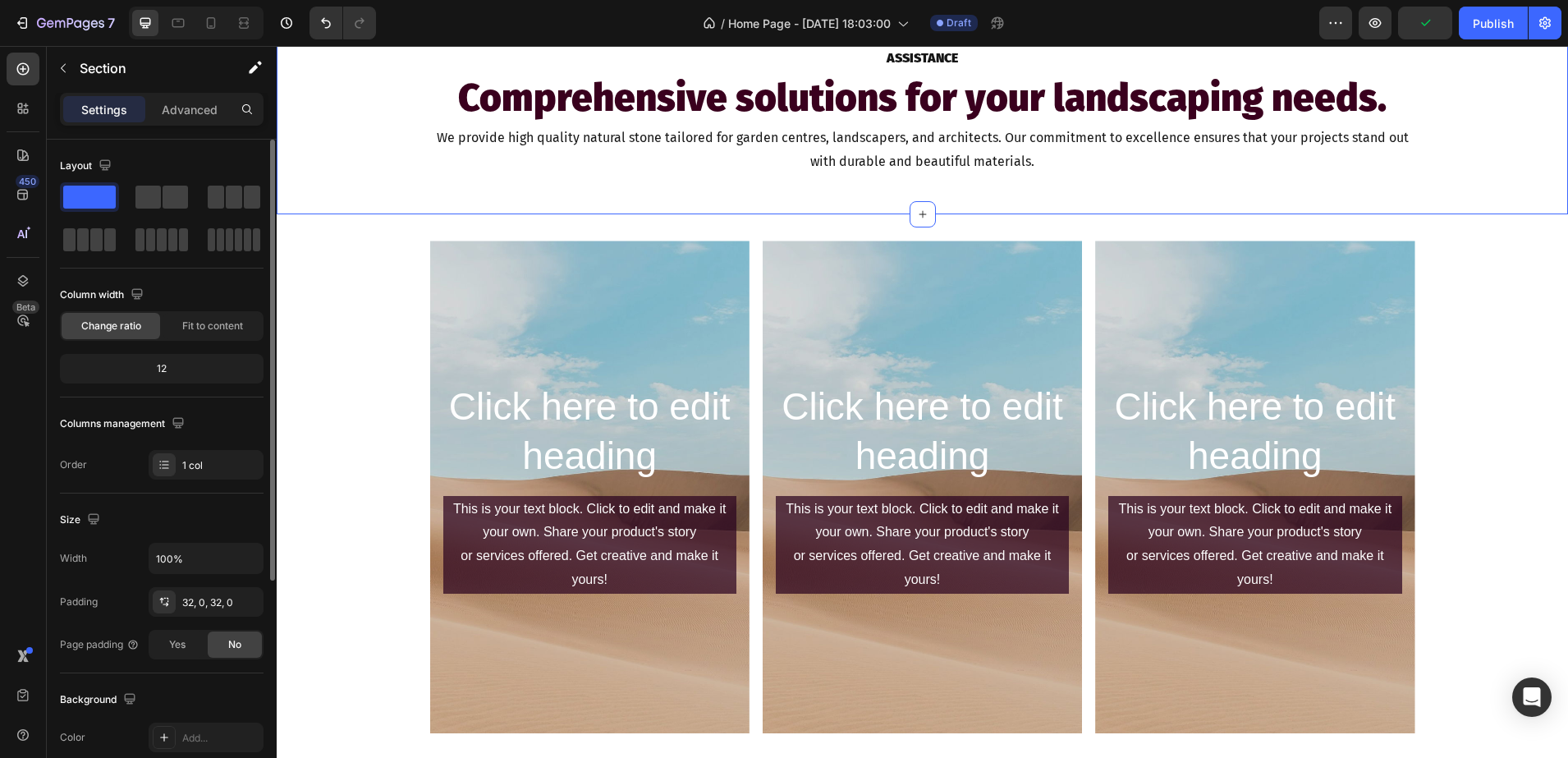
scroll to position [1494, 0]
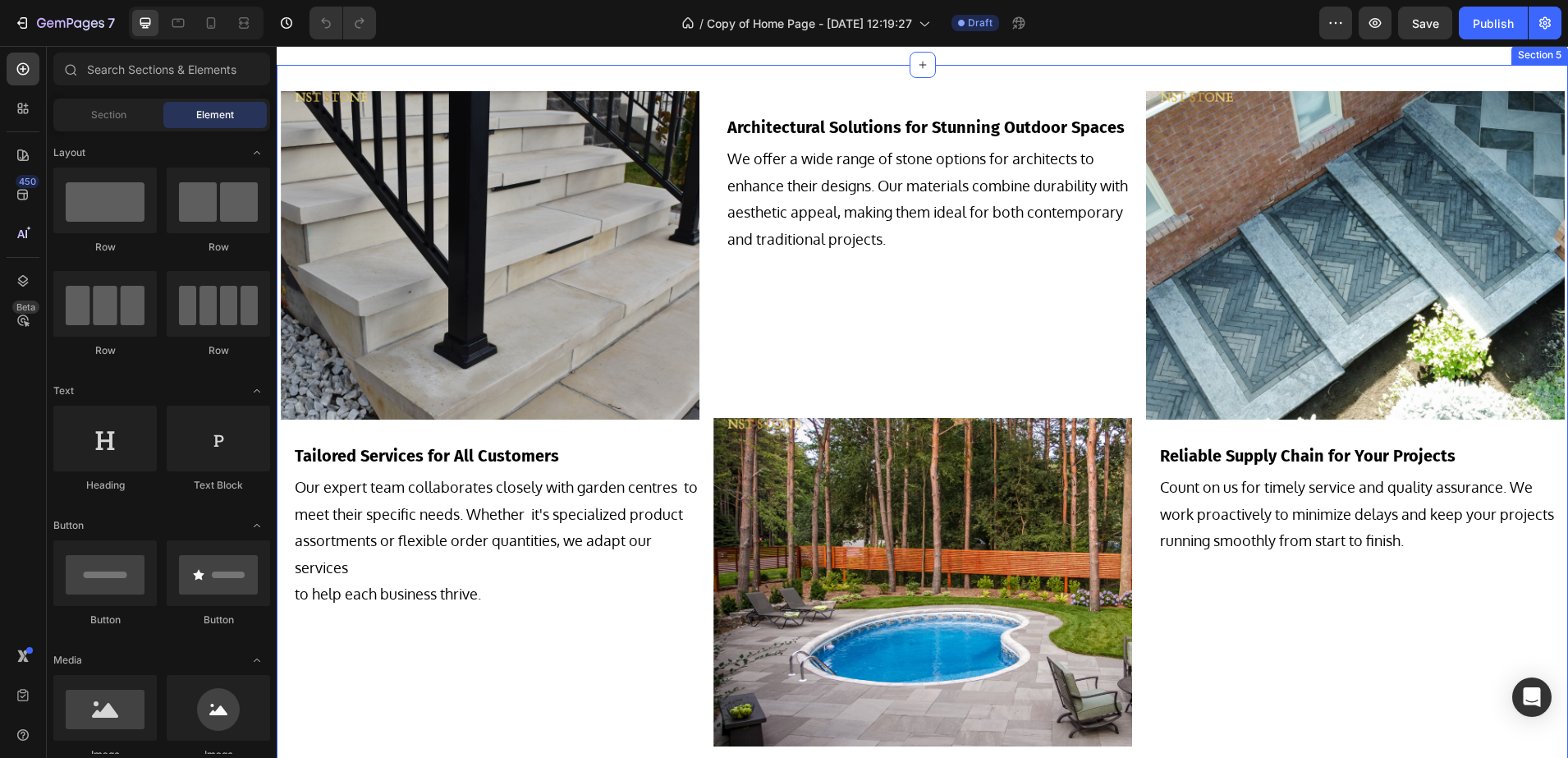
scroll to position [1437, 0]
